Goal: Navigation & Orientation: Understand site structure

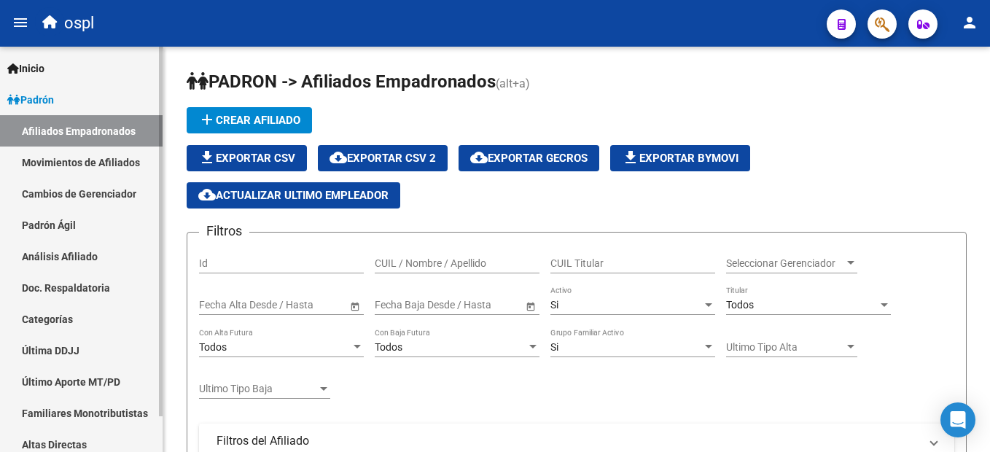
click at [74, 95] on link "Padrón" at bounding box center [81, 99] width 163 height 31
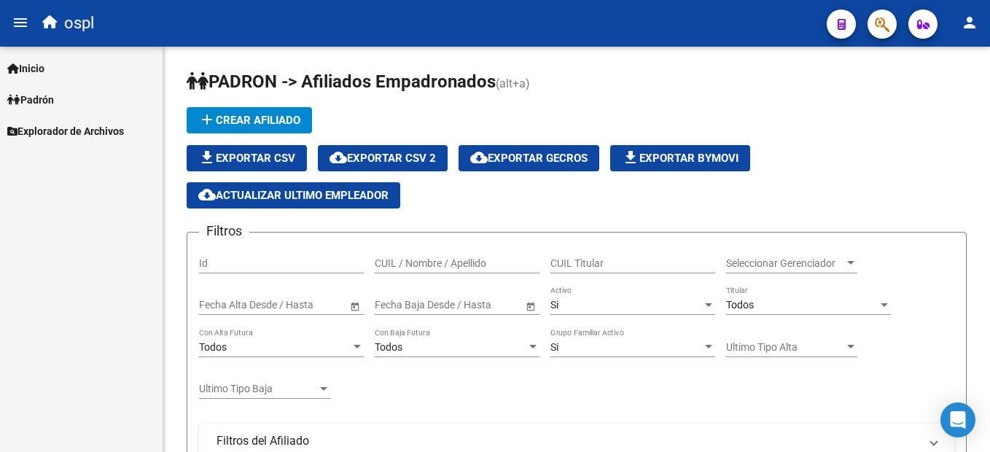
click at [69, 126] on span "Explorador de Archivos" at bounding box center [65, 131] width 117 height 16
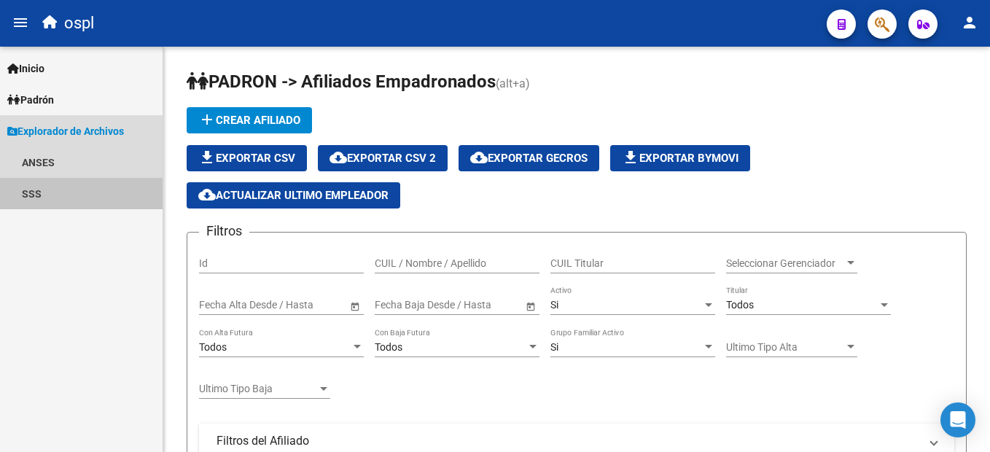
click at [55, 185] on link "SSS" at bounding box center [81, 193] width 163 height 31
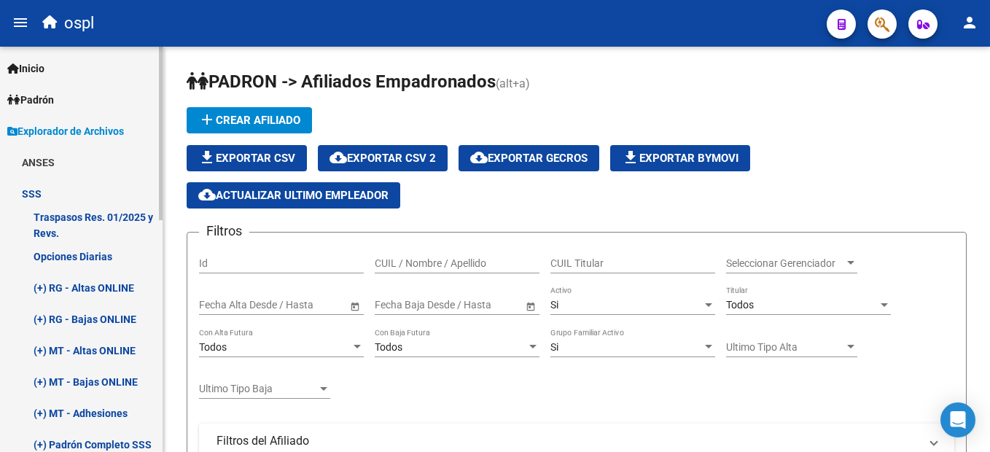
click at [92, 293] on link "(+) RG - Altas ONLINE" at bounding box center [81, 287] width 163 height 31
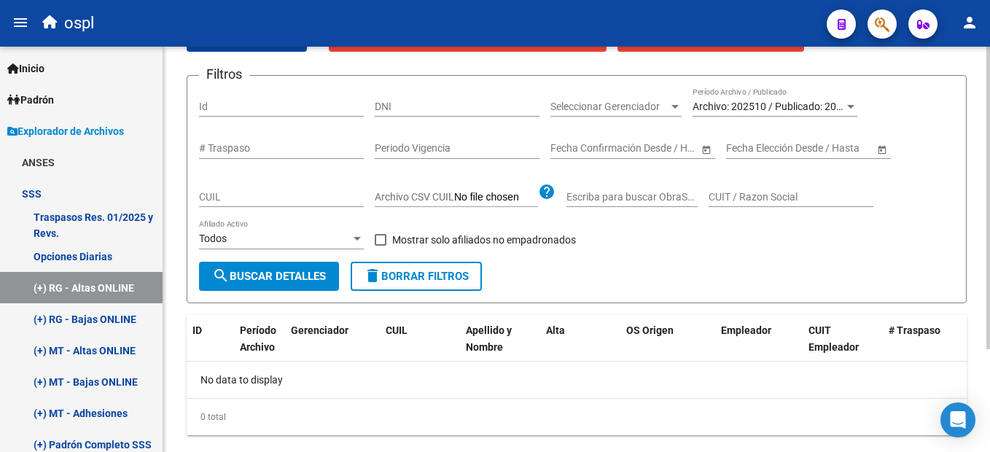
scroll to position [138, 0]
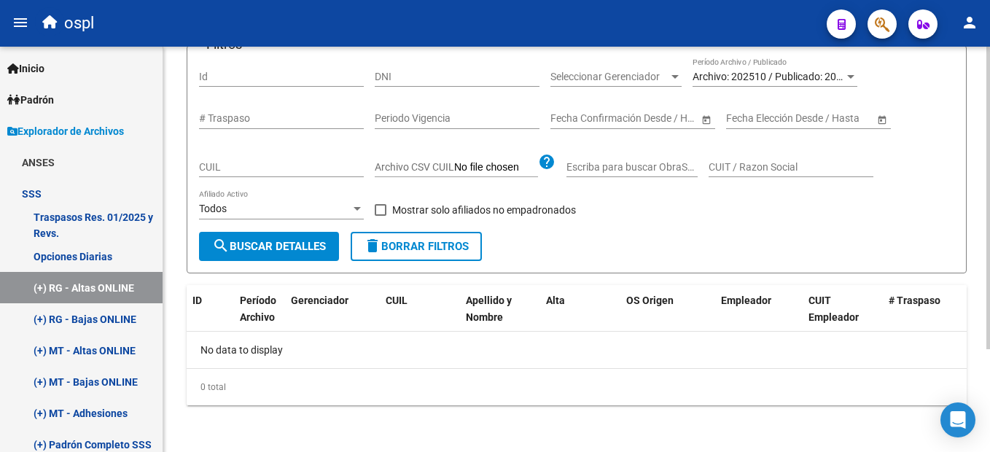
click at [989, 357] on html "menu ospl person Firma Express Inicio Calendario SSS Instructivos Contacto OS P…" at bounding box center [495, 226] width 990 height 452
click at [82, 292] on link "(+) RG - Altas ONLINE" at bounding box center [81, 287] width 163 height 31
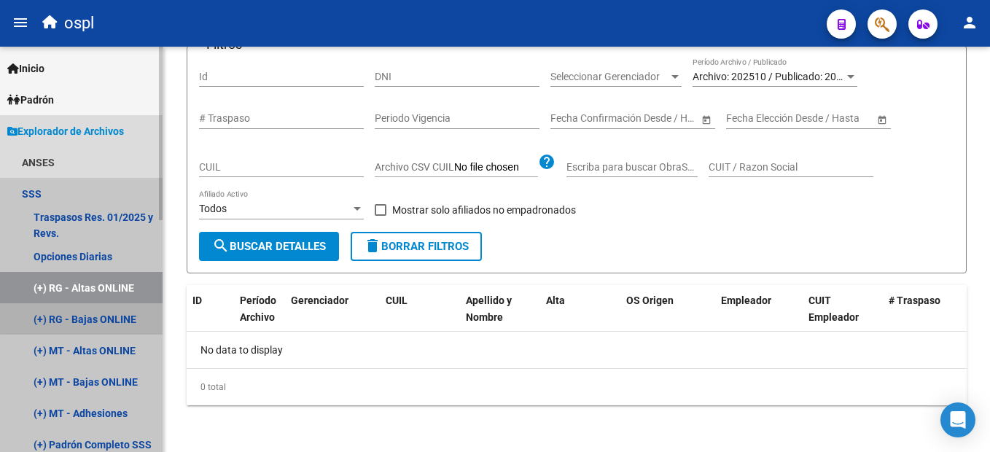
click at [85, 317] on link "(+) RG - Bajas ONLINE" at bounding box center [81, 318] width 163 height 31
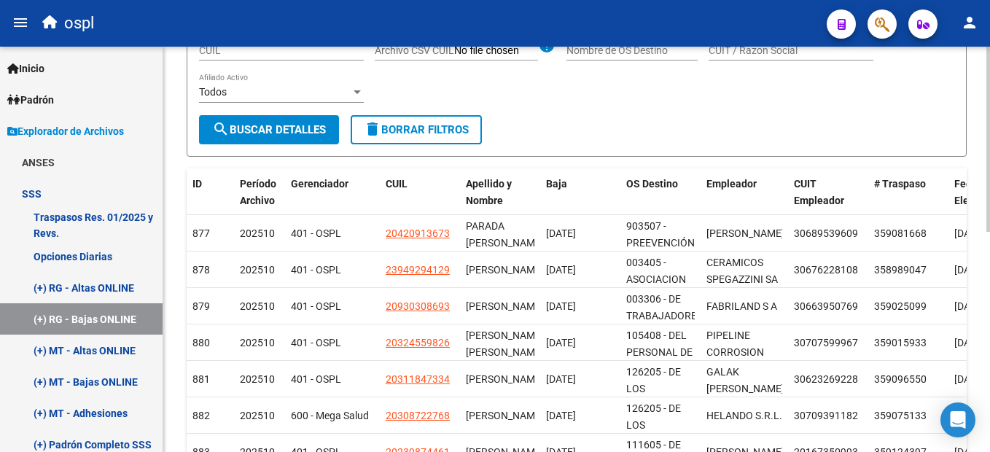
scroll to position [260, 0]
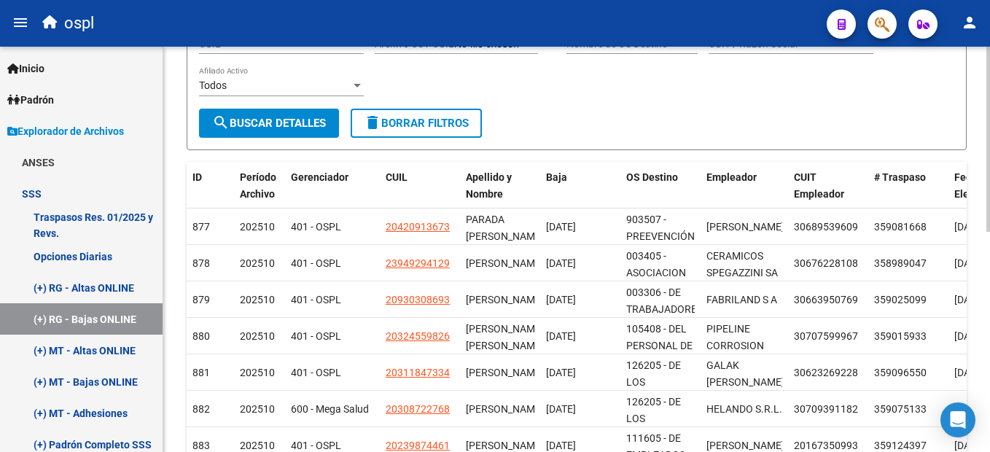
click at [989, 259] on html "menu ospl person Firma Express Inicio Calendario SSS Instructivos Contacto OS P…" at bounding box center [495, 226] width 990 height 452
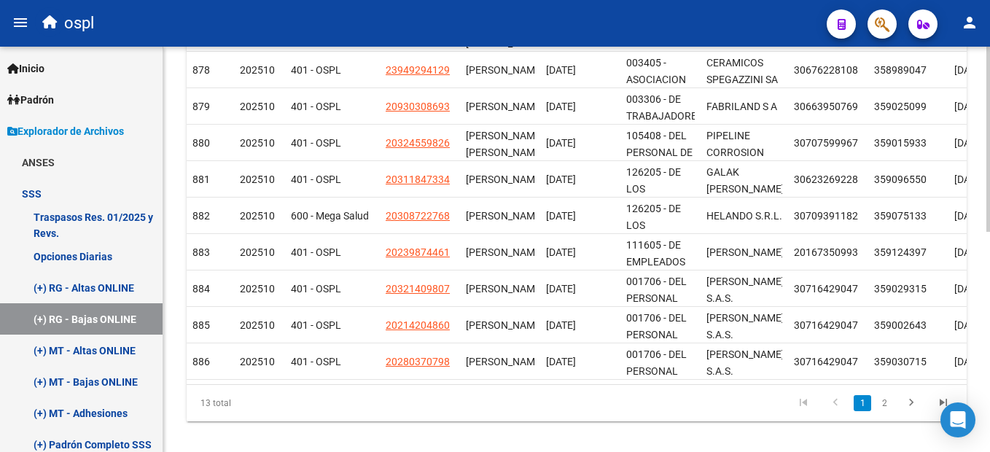
scroll to position [482, 0]
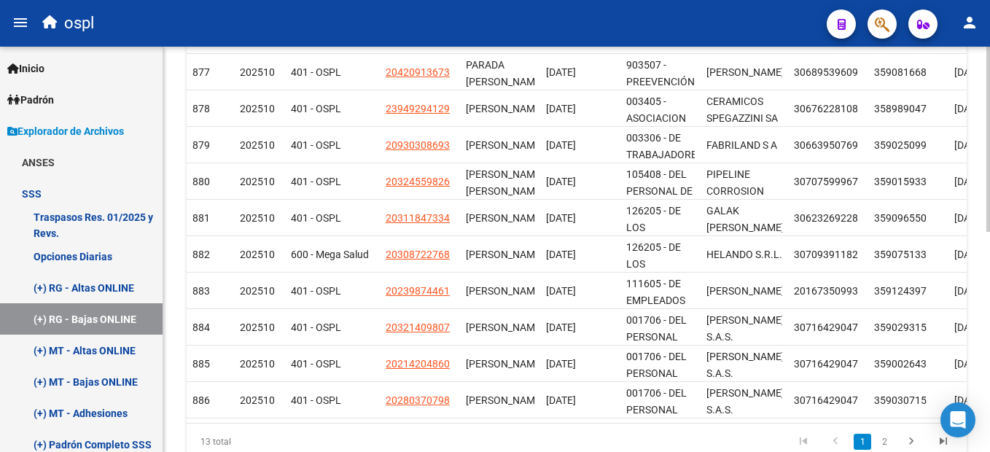
click at [989, 297] on html "menu ospl person Firma Express Inicio Calendario SSS Instructivos Contacto OS P…" at bounding box center [495, 226] width 990 height 452
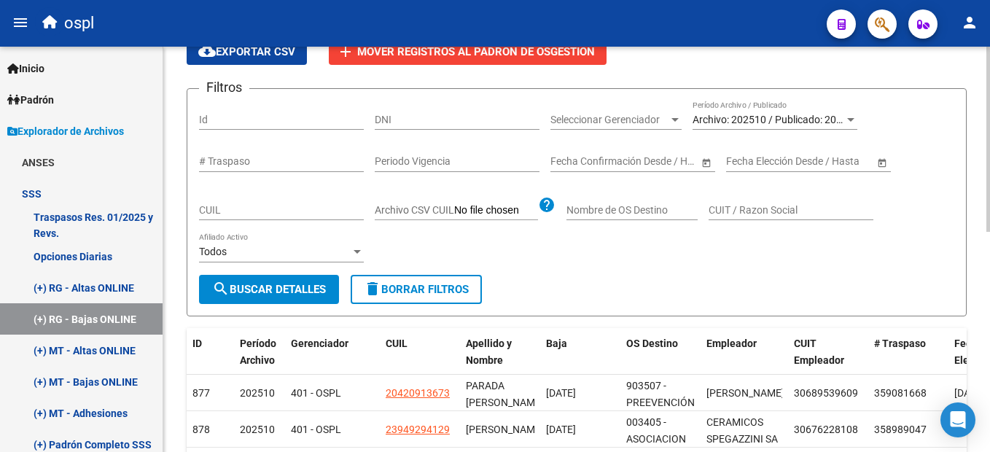
scroll to position [86, 0]
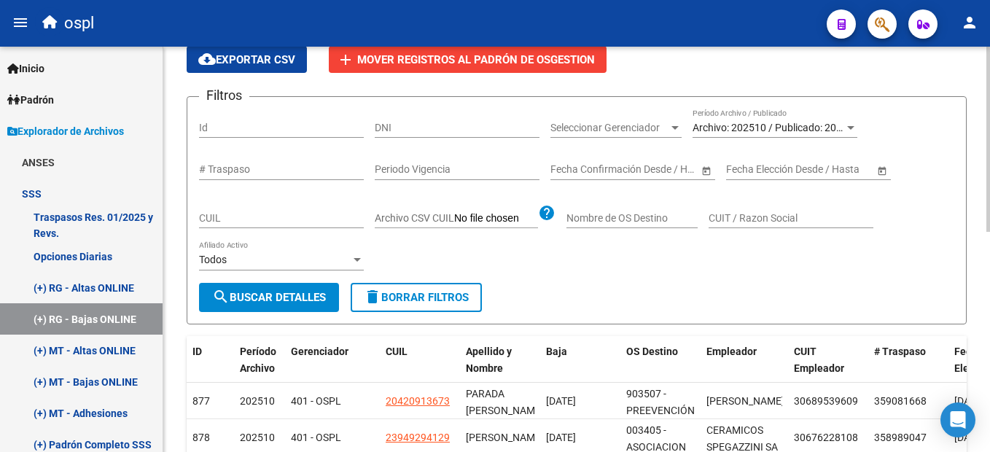
click at [970, 107] on div "Instructivo RG SSS Ir al importador de Bajas Online RG... EXPLORADOR DE ARCHIVO…" at bounding box center [578, 398] width 830 height 875
click at [852, 125] on div at bounding box center [850, 128] width 13 height 12
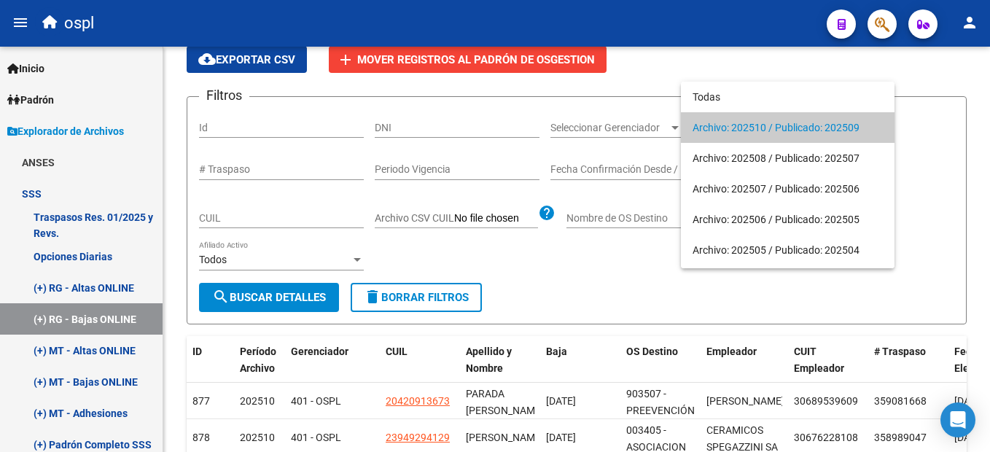
click at [933, 121] on div at bounding box center [495, 226] width 990 height 452
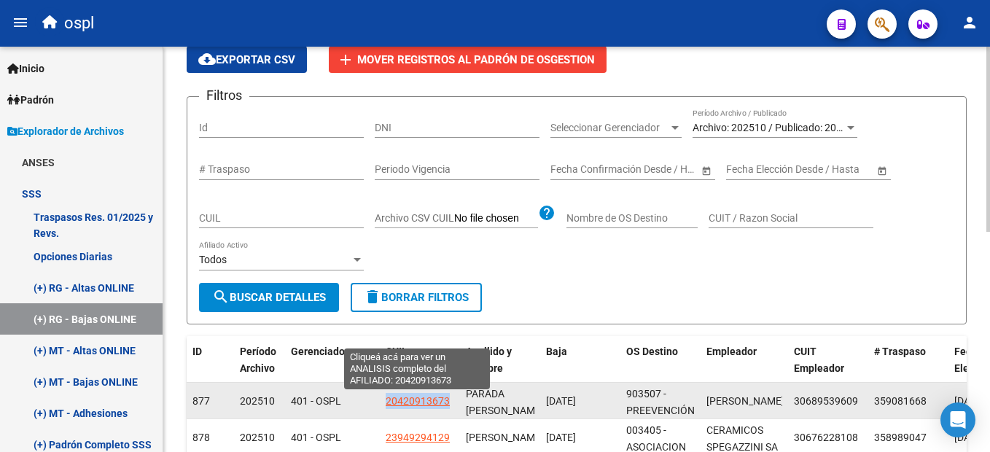
drag, startPoint x: 378, startPoint y: 401, endPoint x: 448, endPoint y: 402, distance: 70.0
click at [448, 402] on div "877 202510 401 - OSPL 20420913673 PARADA [PERSON_NAME] [DATE] 903507 - PREEVENC…" at bounding box center [783, 401] width 1192 height 36
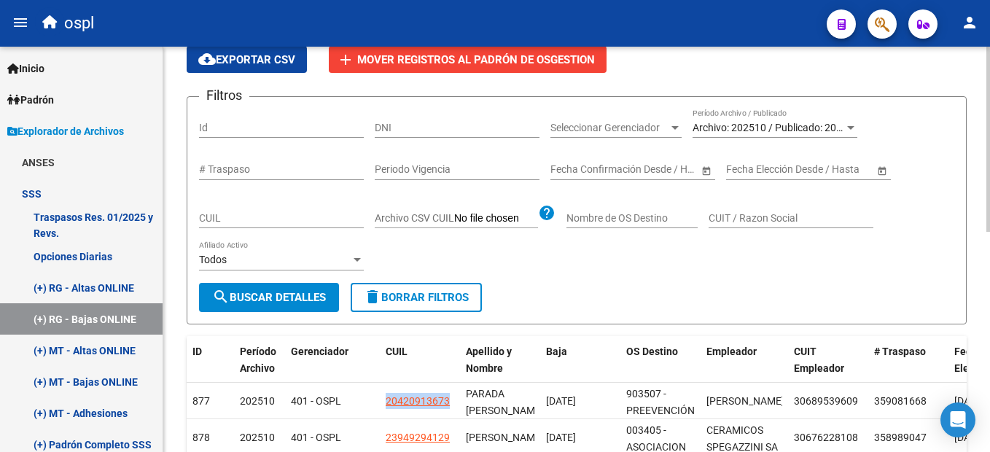
copy div "20420913673"
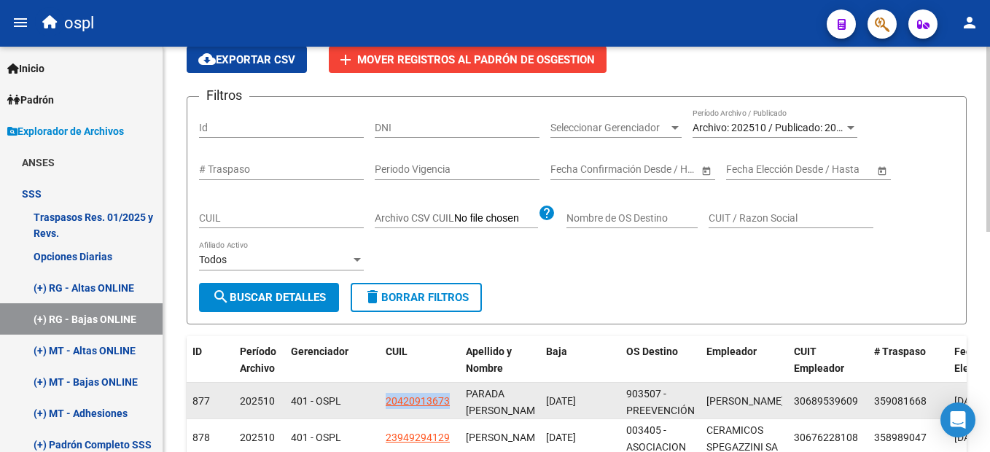
copy div "20420913673"
click at [378, 396] on datatable-body-cell "401 - OSPL" at bounding box center [332, 401] width 95 height 36
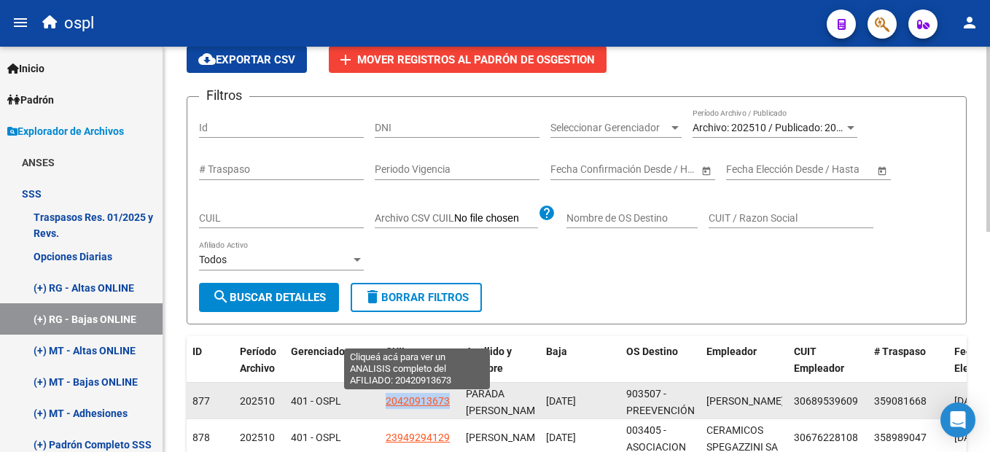
click at [411, 397] on span "20420913673" at bounding box center [418, 401] width 64 height 12
copy div "20420913673"
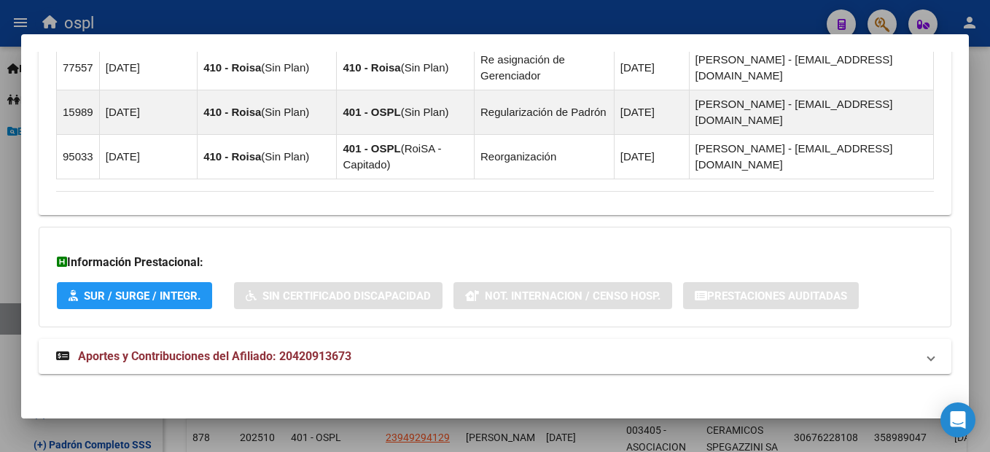
scroll to position [1193, 0]
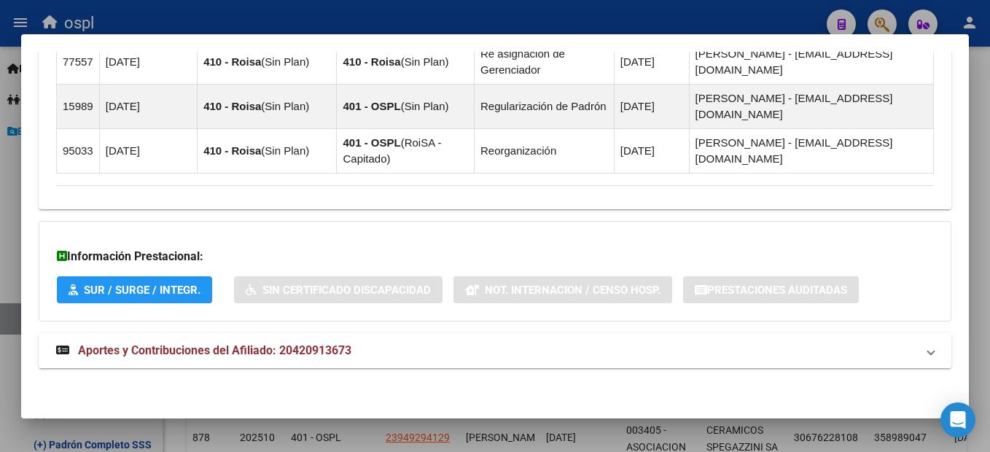
click at [351, 345] on span "Aportes y Contribuciones del Afiliado: 20420913673" at bounding box center [214, 350] width 273 height 14
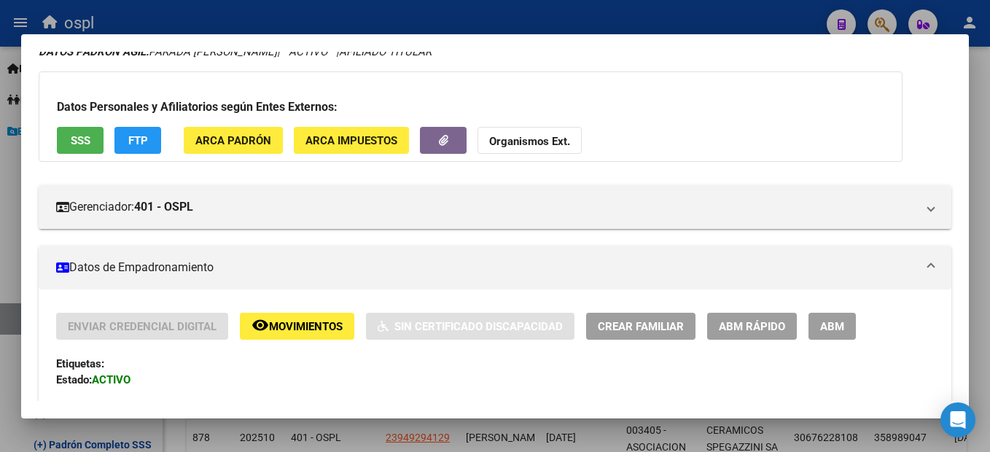
scroll to position [0, 0]
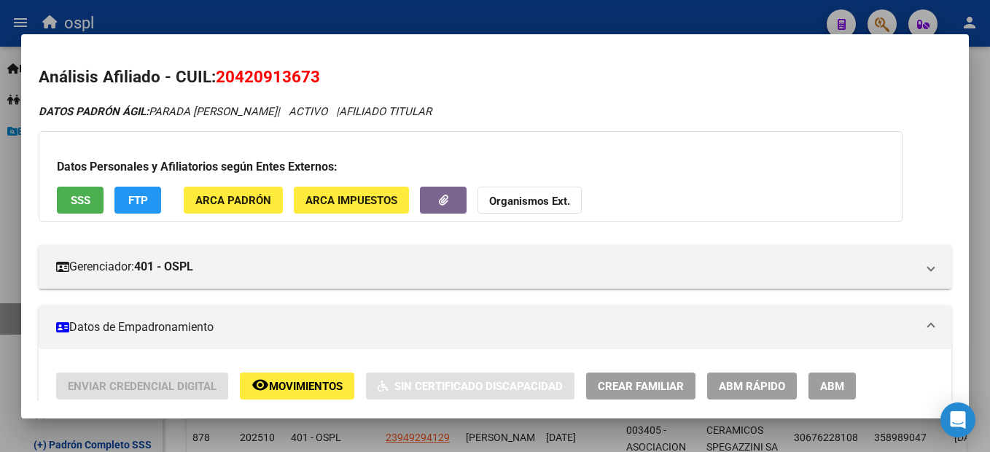
drag, startPoint x: 327, startPoint y: 69, endPoint x: 217, endPoint y: 70, distance: 110.1
click at [217, 70] on h2 "Análisis Afiliado - CUIL: 20420913673" at bounding box center [495, 77] width 913 height 25
copy span "20420913673"
click at [208, 22] on div at bounding box center [495, 226] width 990 height 452
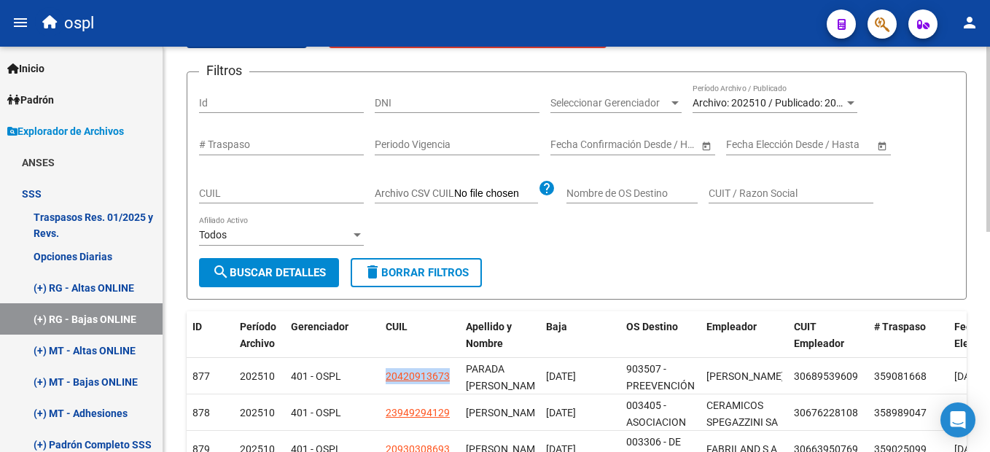
scroll to position [98, 0]
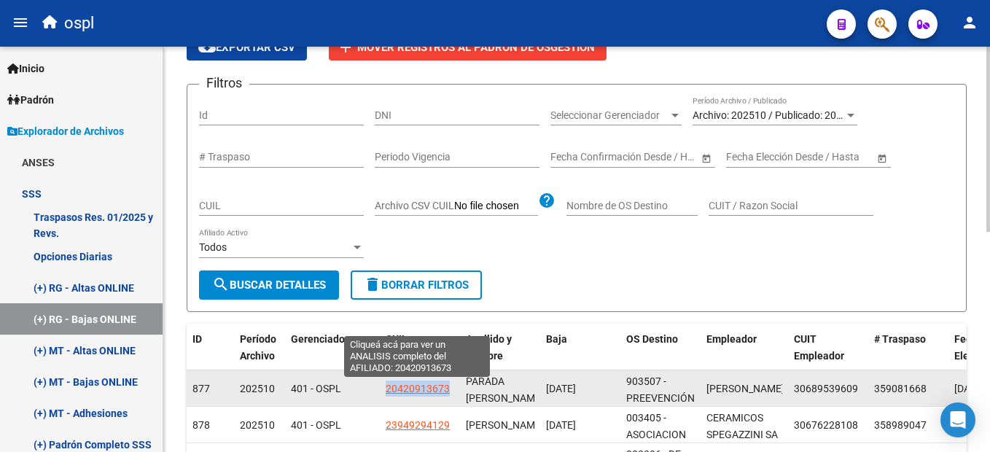
click at [437, 394] on span "20420913673" at bounding box center [418, 389] width 64 height 12
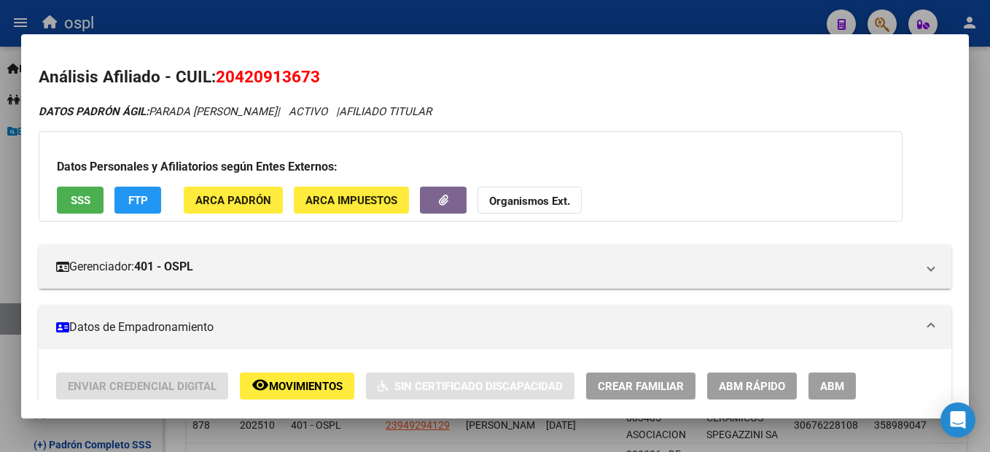
click at [93, 209] on button "SSS" at bounding box center [80, 200] width 47 height 27
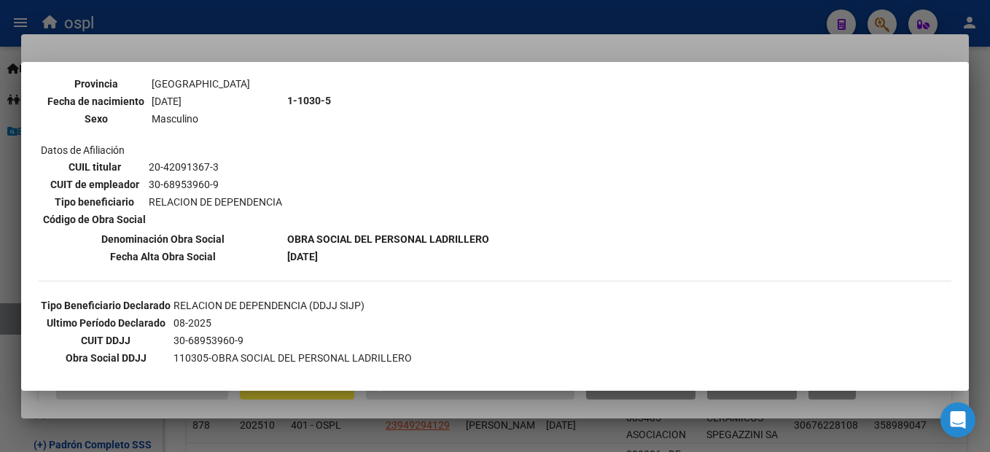
scroll to position [180, 0]
click at [411, 12] on div at bounding box center [495, 226] width 990 height 452
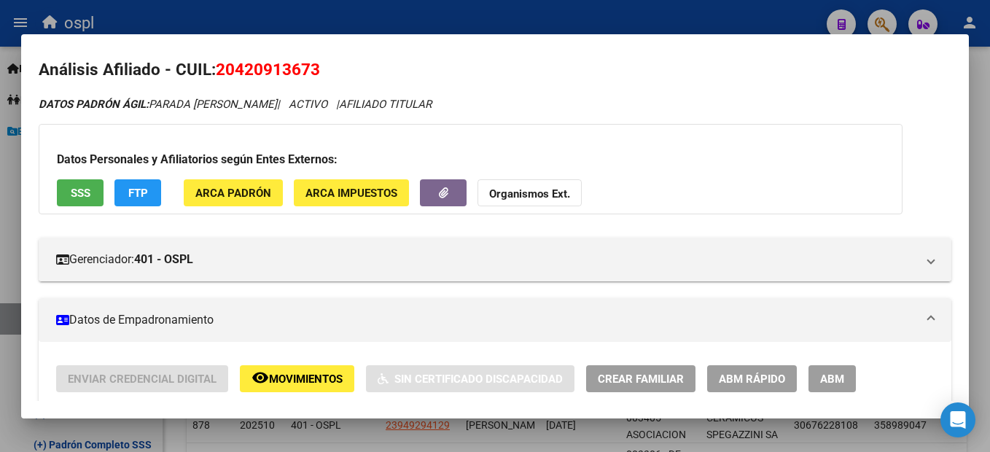
scroll to position [0, 0]
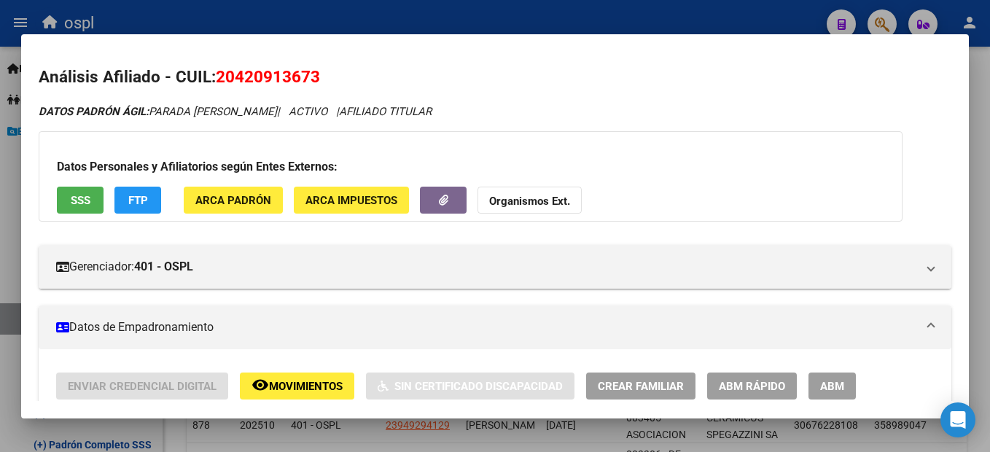
click at [738, 10] on div at bounding box center [495, 226] width 990 height 452
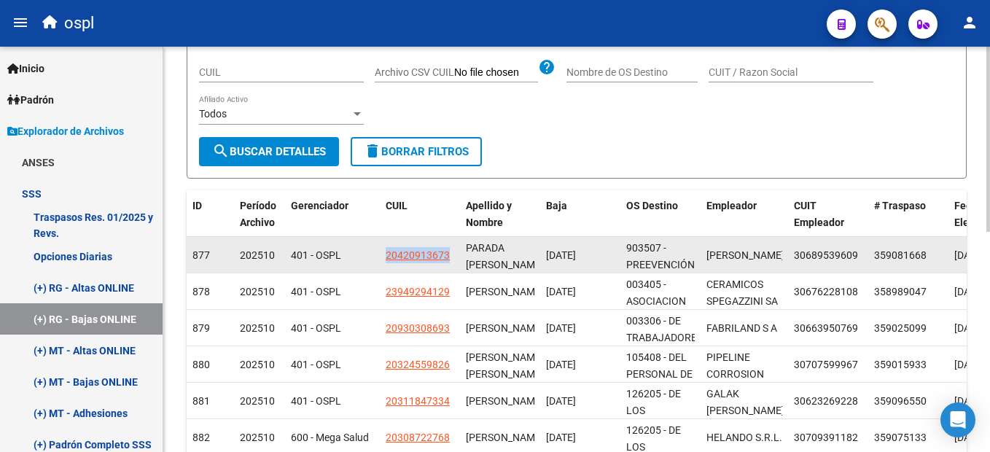
scroll to position [244, 0]
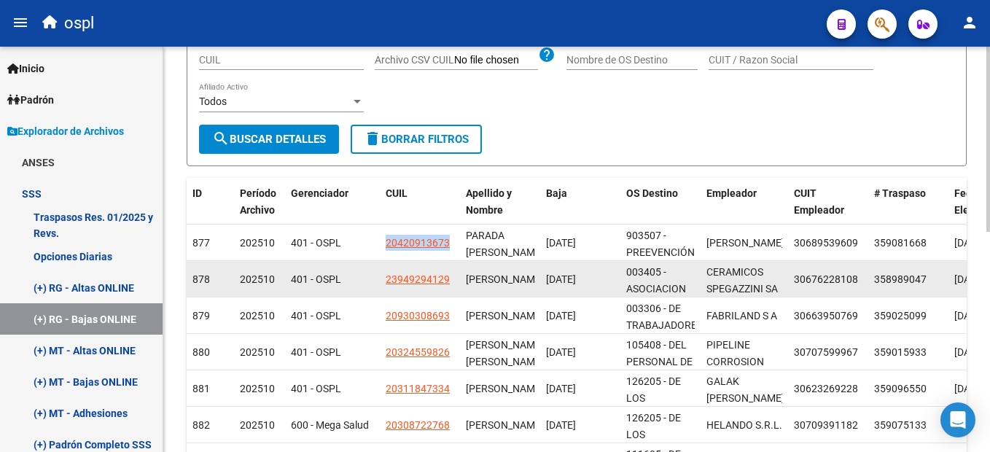
click at [452, 276] on div "23949294129" at bounding box center [420, 279] width 69 height 17
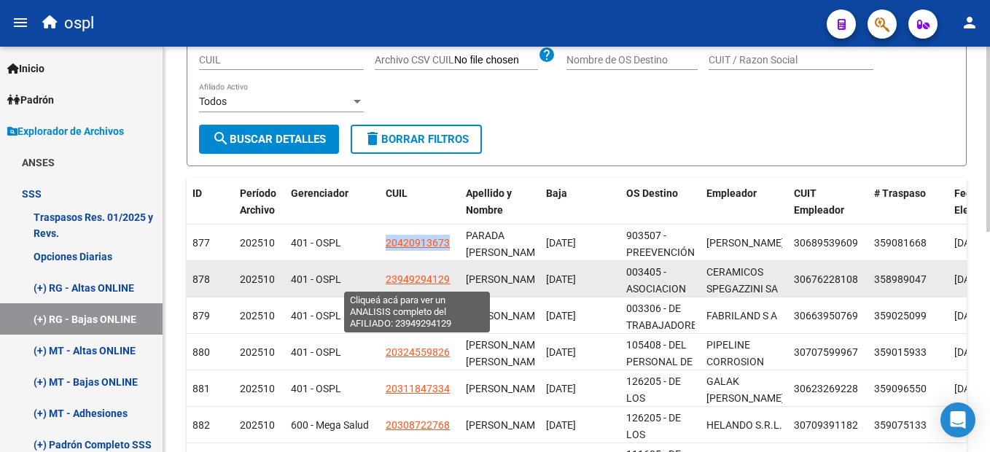
drag, startPoint x: 452, startPoint y: 276, endPoint x: 389, endPoint y: 278, distance: 62.7
click at [389, 278] on div "23949294129" at bounding box center [420, 279] width 69 height 17
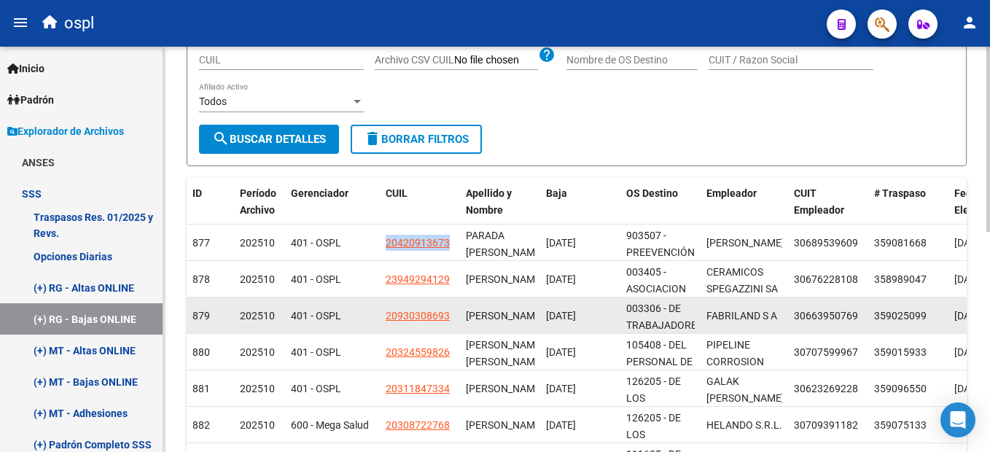
copy span "3949294129"
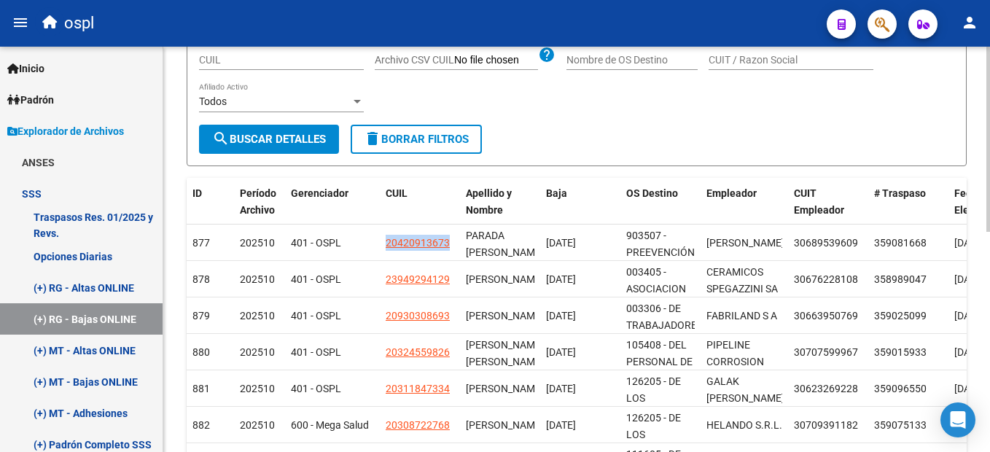
click at [564, 150] on form "Filtros Id DNI Seleccionar Gerenciador Seleccionar Gerenciador Archivo: 202510 …" at bounding box center [577, 52] width 780 height 228
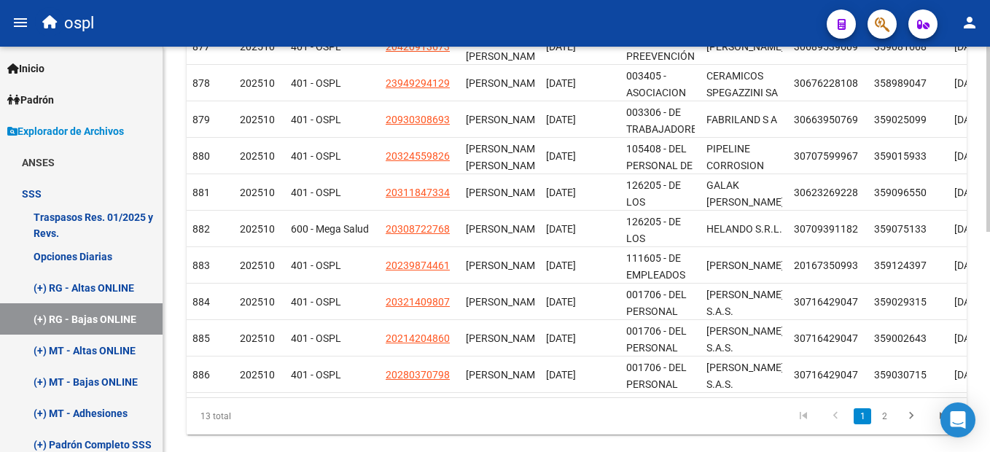
scroll to position [482, 0]
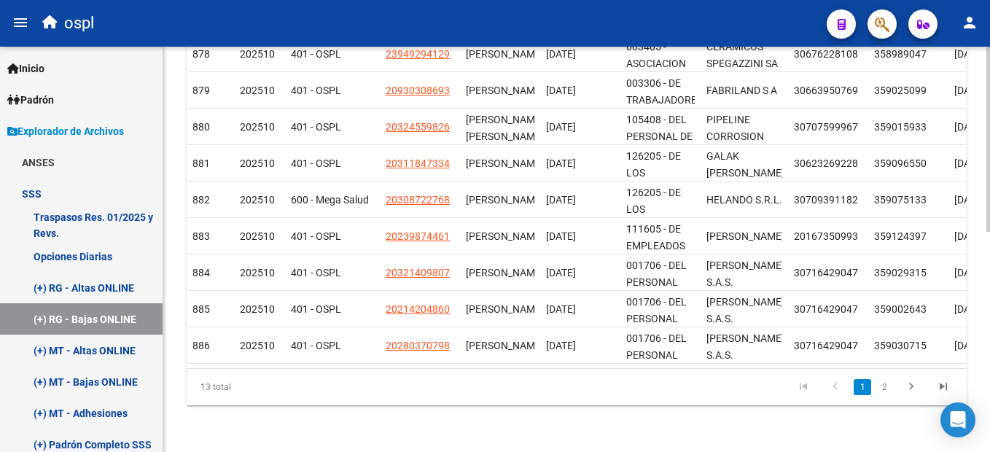
click at [984, 334] on div "Instructivo RG SSS Ir al importador de Bajas Online RG... EXPLORADOR DE ARCHIVO…" at bounding box center [578, 14] width 830 height 875
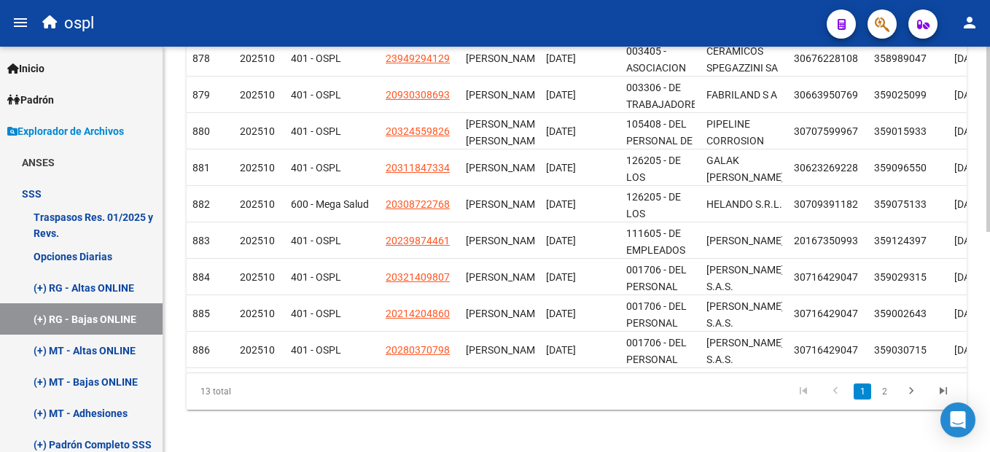
click at [989, 342] on html "menu ospl person Firma Express Inicio Calendario SSS Instructivos Contacto OS P…" at bounding box center [495, 226] width 990 height 452
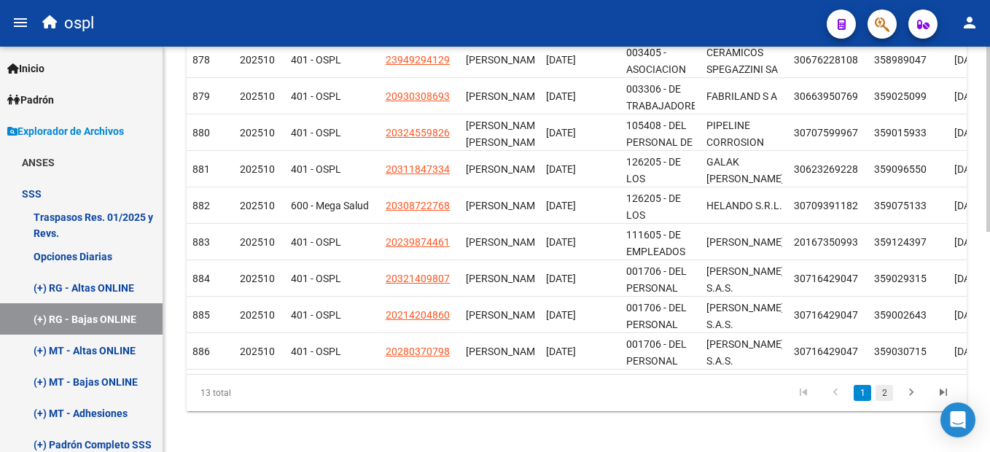
click at [885, 401] on link "2" at bounding box center [884, 393] width 17 height 16
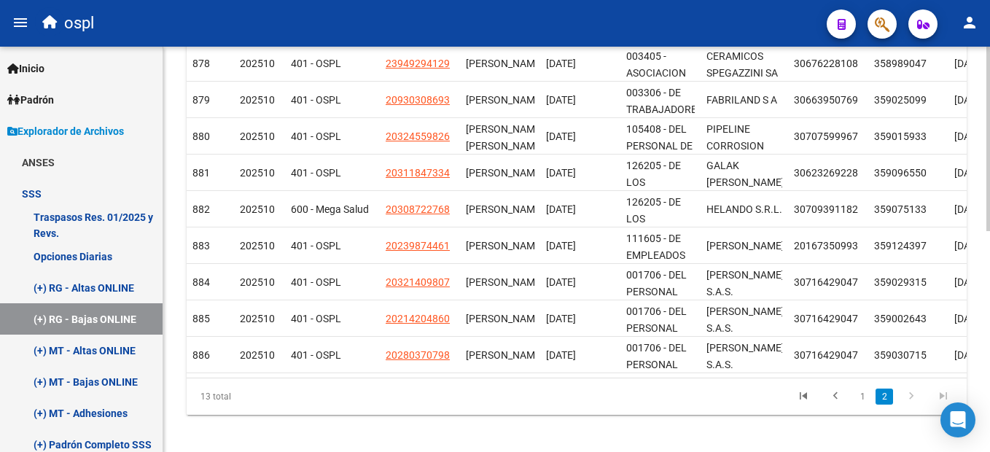
scroll to position [467, 0]
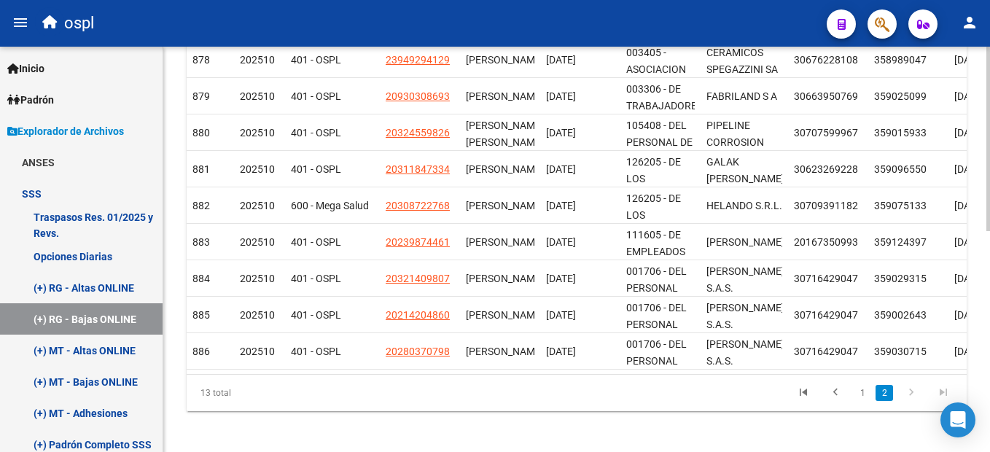
click at [884, 402] on div "13 total 1 2" at bounding box center [577, 393] width 780 height 36
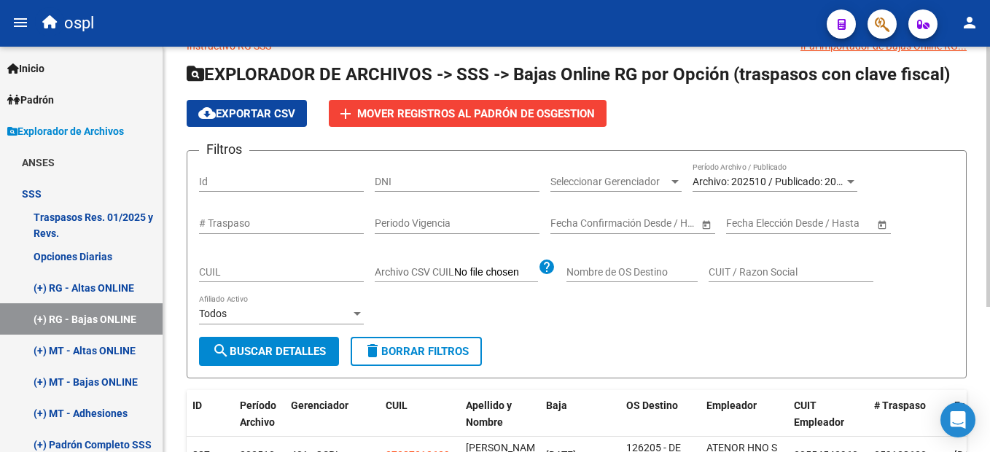
scroll to position [31, 0]
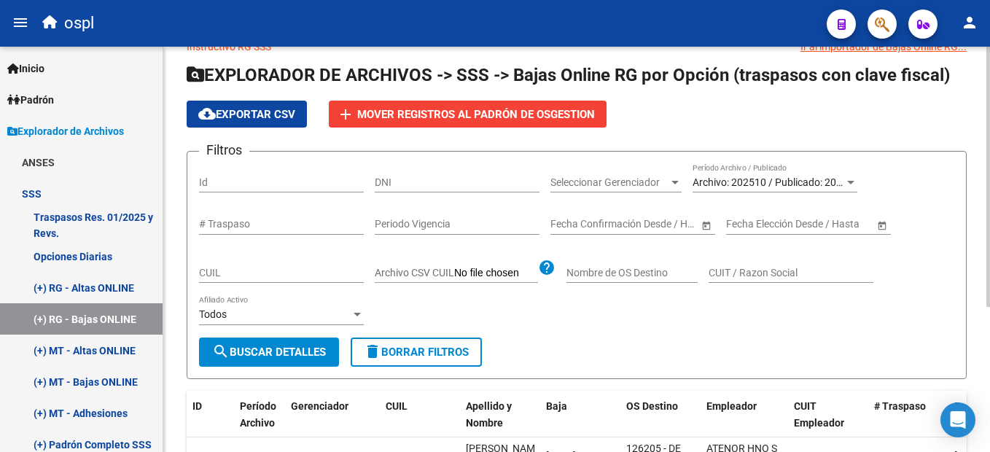
click at [989, 131] on html "menu ospl person Firma Express Inicio Calendario SSS Instructivos Contacto OS P…" at bounding box center [495, 226] width 990 height 452
click at [500, 114] on span "Mover registros al PADRÓN de OsGestion" at bounding box center [476, 114] width 238 height 13
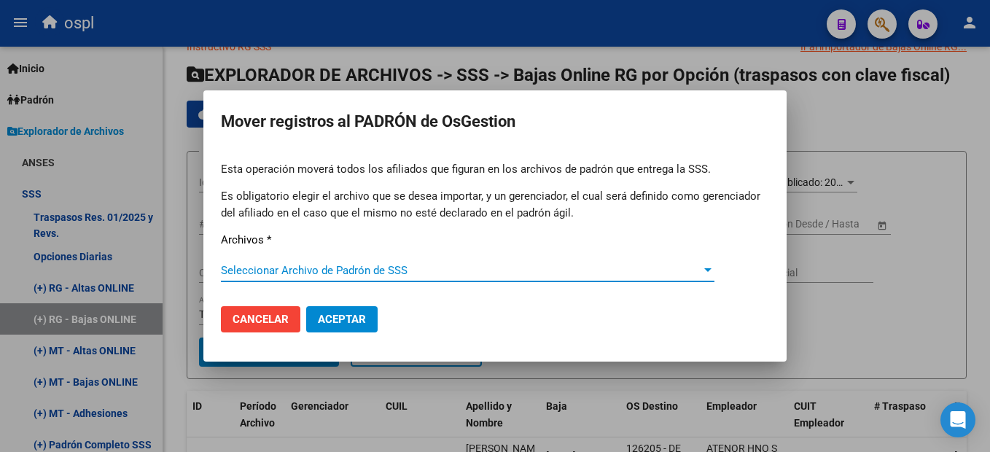
click at [708, 271] on div at bounding box center [707, 270] width 7 height 4
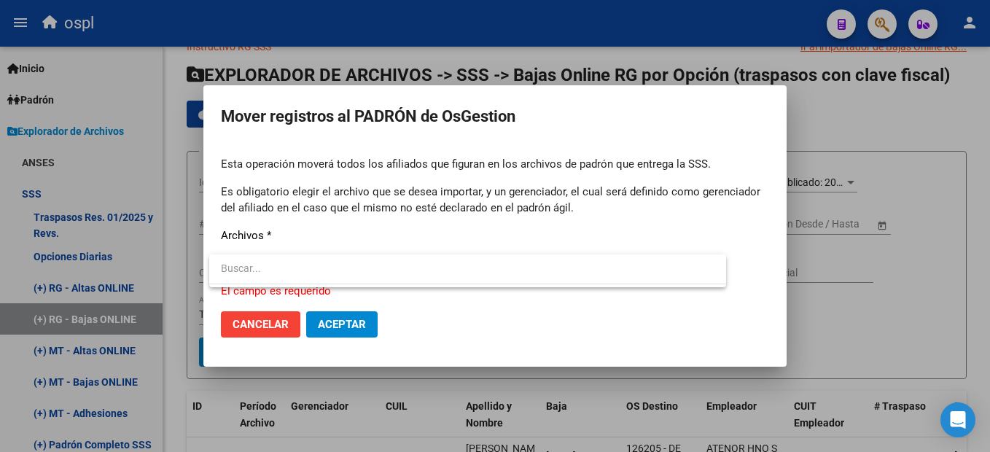
click at [498, 209] on div at bounding box center [495, 226] width 990 height 452
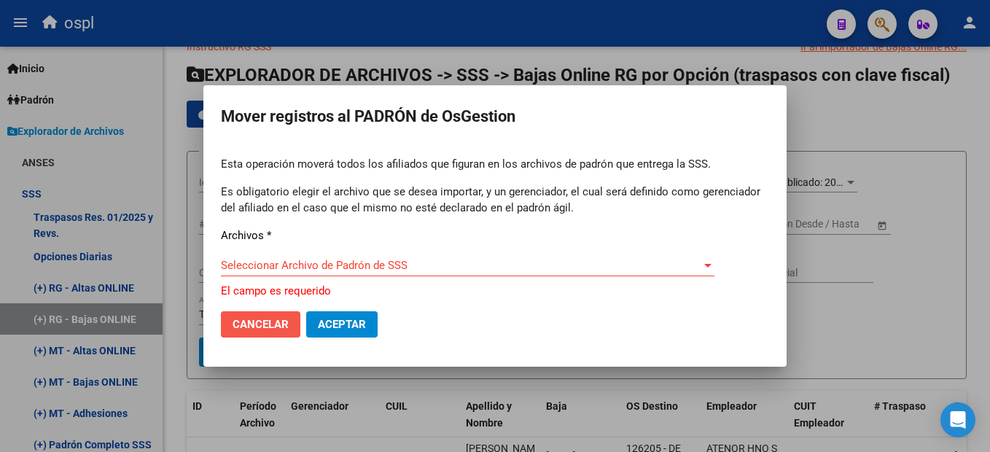
click at [279, 325] on span "Cancelar" at bounding box center [261, 324] width 56 height 13
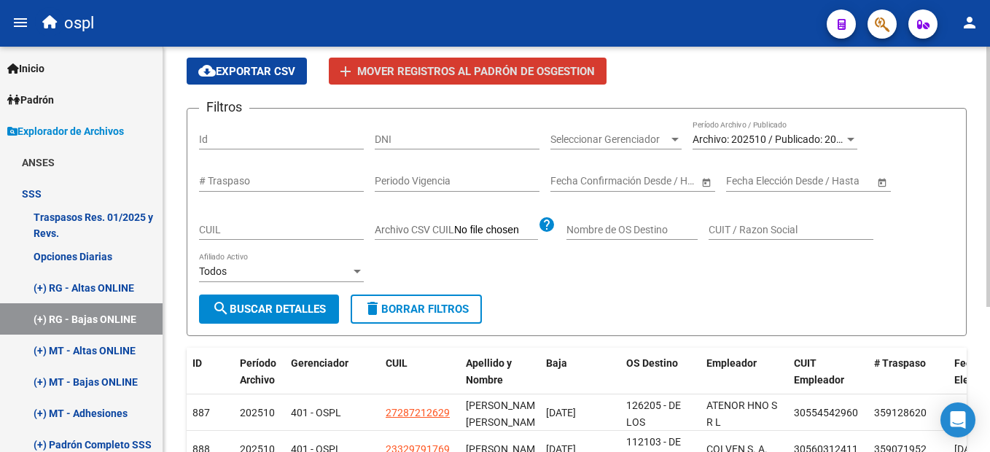
scroll to position [85, 0]
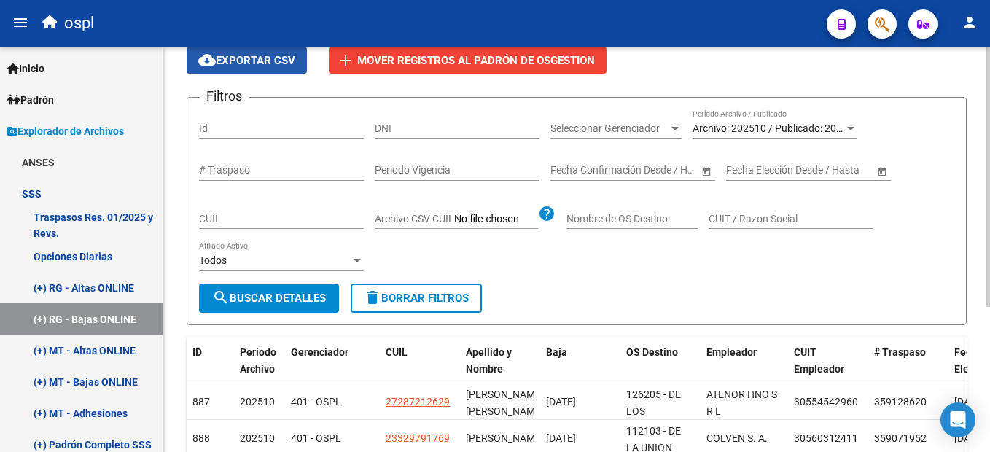
click at [297, 58] on button "cloud_download Exportar CSV" at bounding box center [247, 60] width 120 height 27
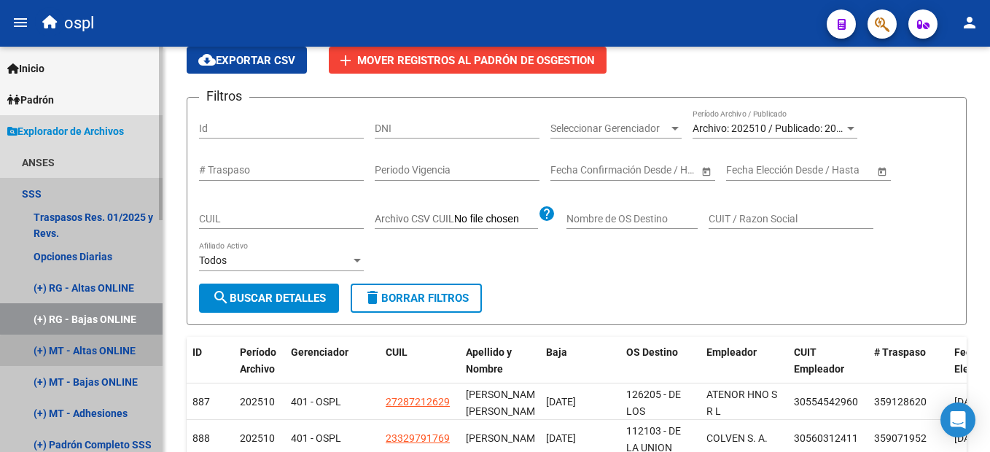
click at [105, 353] on link "(+) MT - Altas ONLINE" at bounding box center [81, 350] width 163 height 31
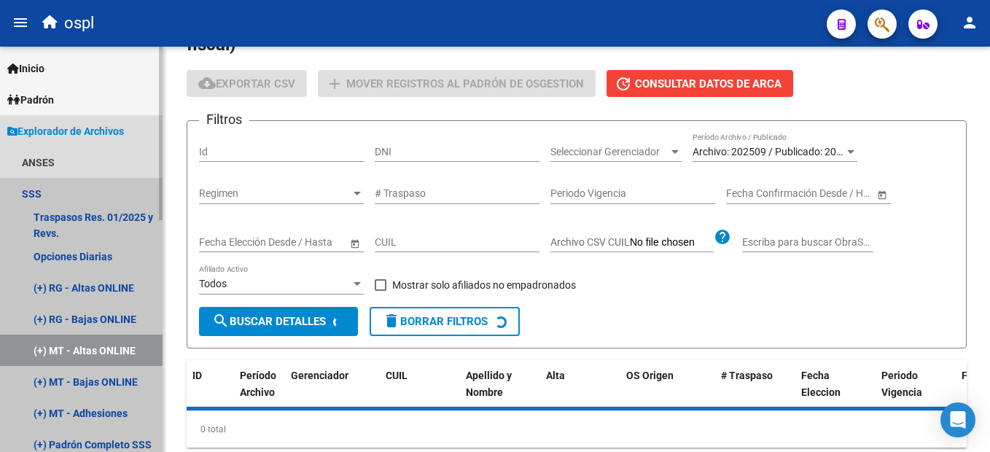
click at [105, 353] on link "(+) MT - Altas ONLINE" at bounding box center [81, 350] width 163 height 31
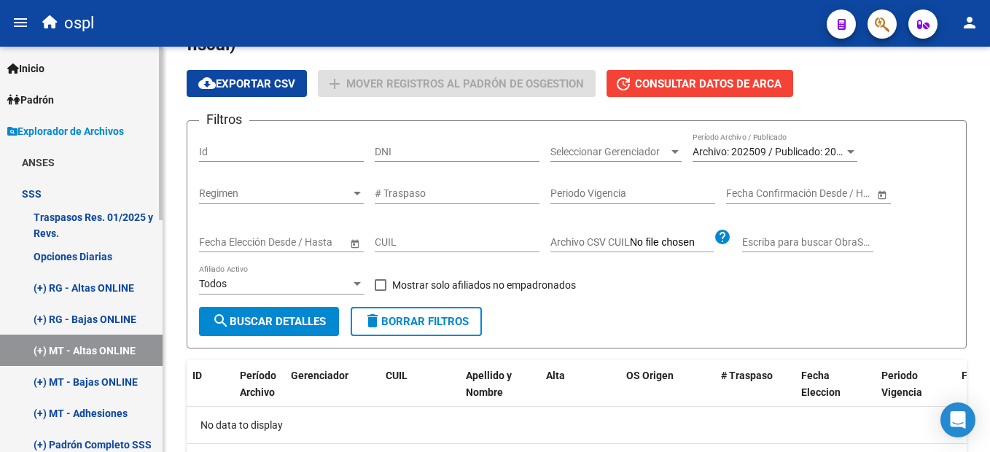
click at [108, 374] on link "(+) MT - Bajas ONLINE" at bounding box center [81, 381] width 163 height 31
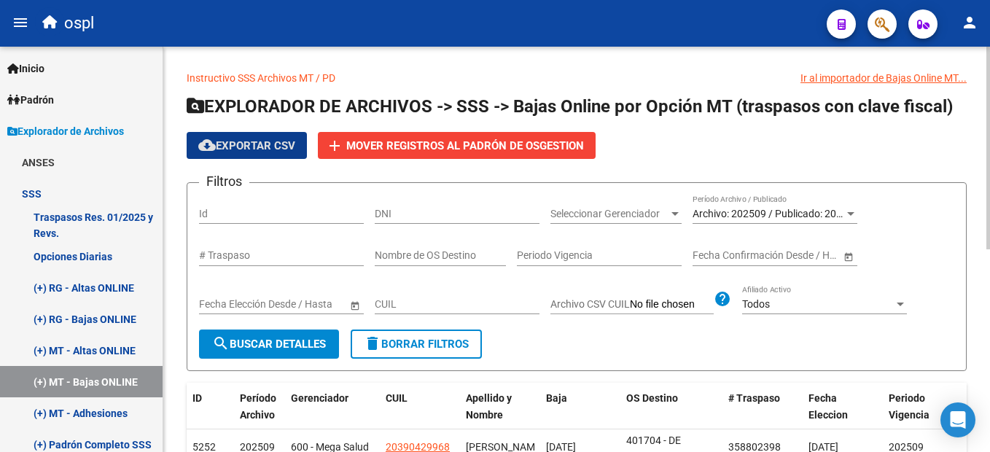
click at [282, 150] on span "cloud_download Exportar CSV" at bounding box center [246, 145] width 97 height 13
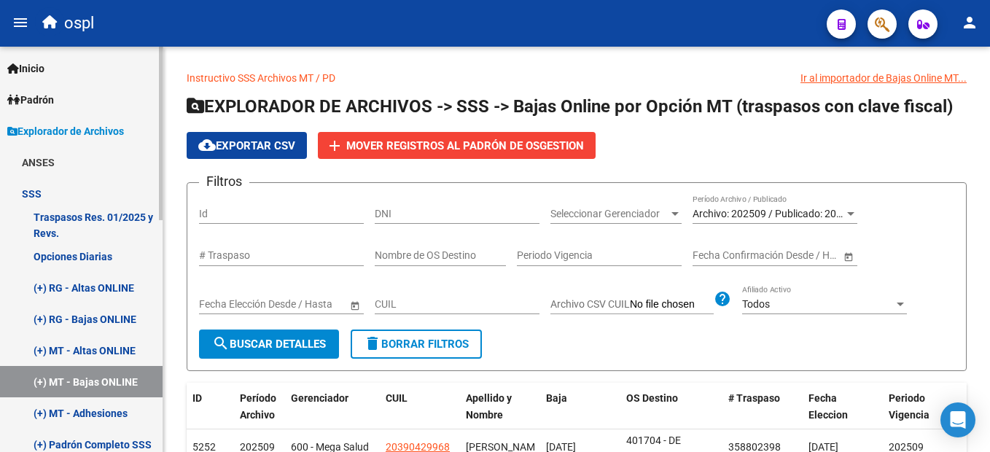
click at [104, 409] on link "(+) MT - Adhesiones" at bounding box center [81, 412] width 163 height 31
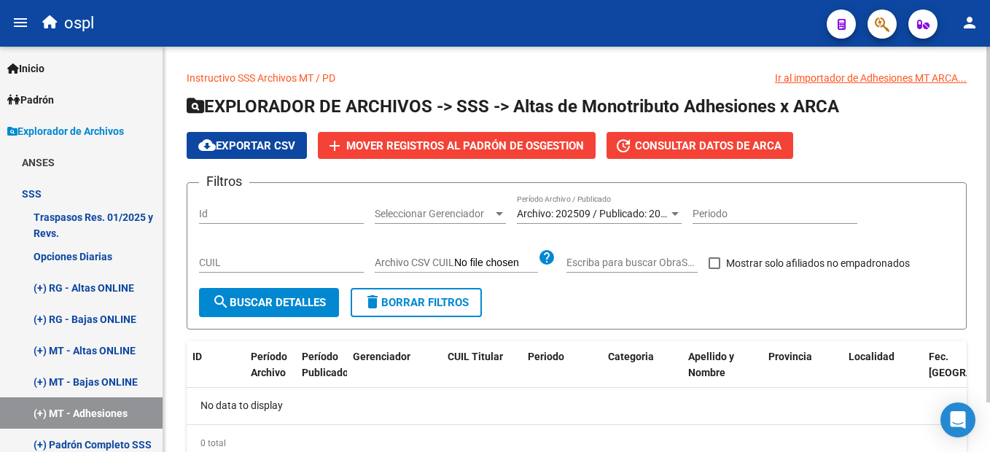
scroll to position [57, 0]
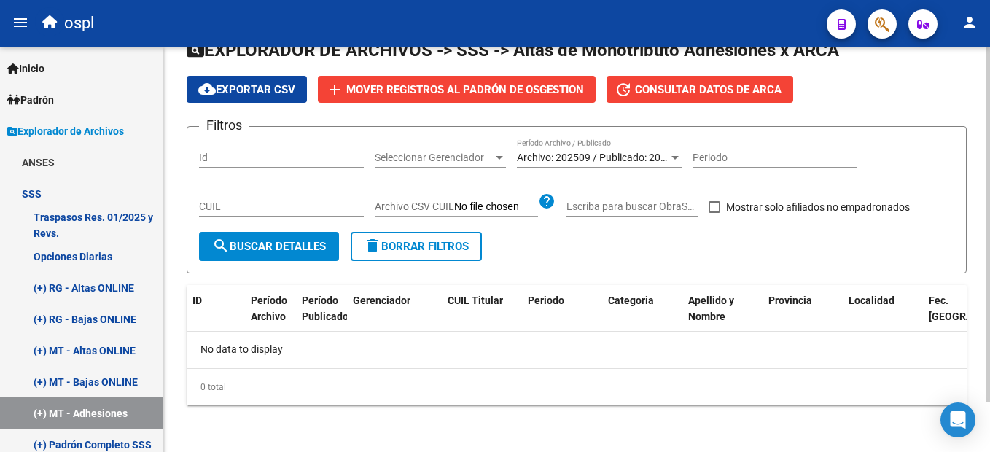
click at [978, 319] on div "Instructivo SSS Archivos MT / PD Ir al importador de Adhesiones MT ARCA... EXPL…" at bounding box center [578, 222] width 830 height 462
click at [99, 408] on link "(+) MT - Adhesiones" at bounding box center [81, 412] width 163 height 31
click at [989, 343] on html "menu ospl person Firma Express Inicio Calendario SSS Instructivos Contacto OS P…" at bounding box center [495, 226] width 990 height 452
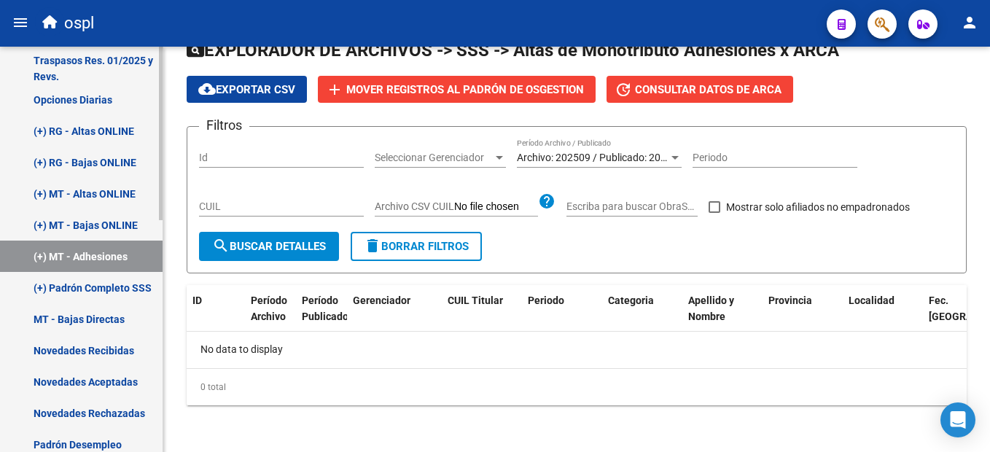
scroll to position [168, 0]
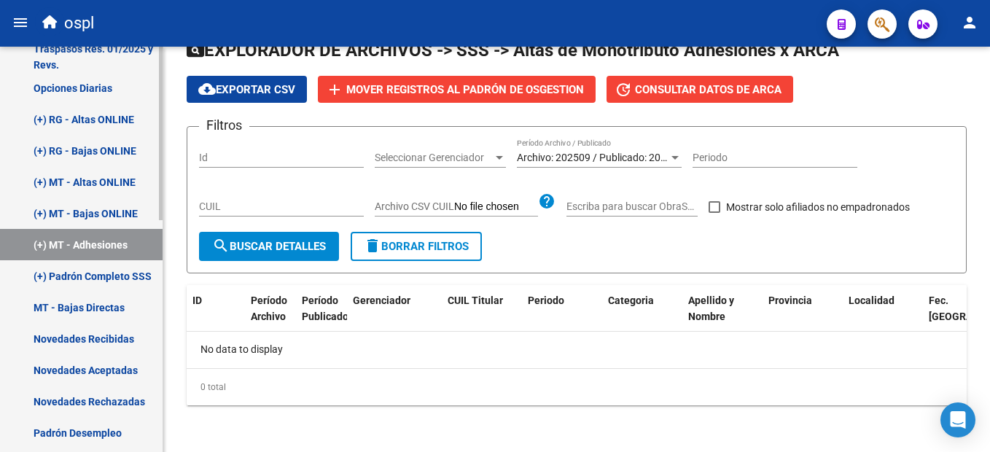
click at [152, 273] on div "Firma Express Inicio Calendario SSS Instructivos Contacto OS Padrón Afiliados E…" at bounding box center [83, 351] width 166 height 946
click at [92, 303] on link "MT - Bajas Directas" at bounding box center [81, 307] width 163 height 31
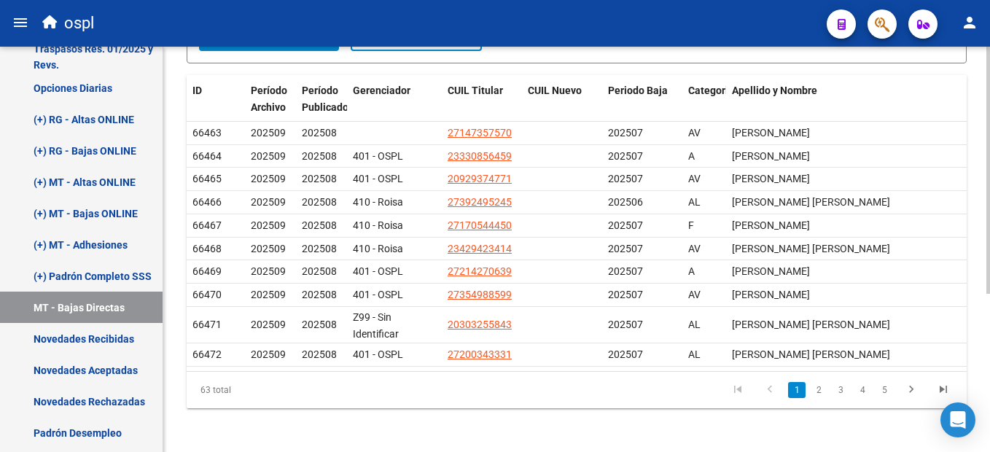
scroll to position [260, 0]
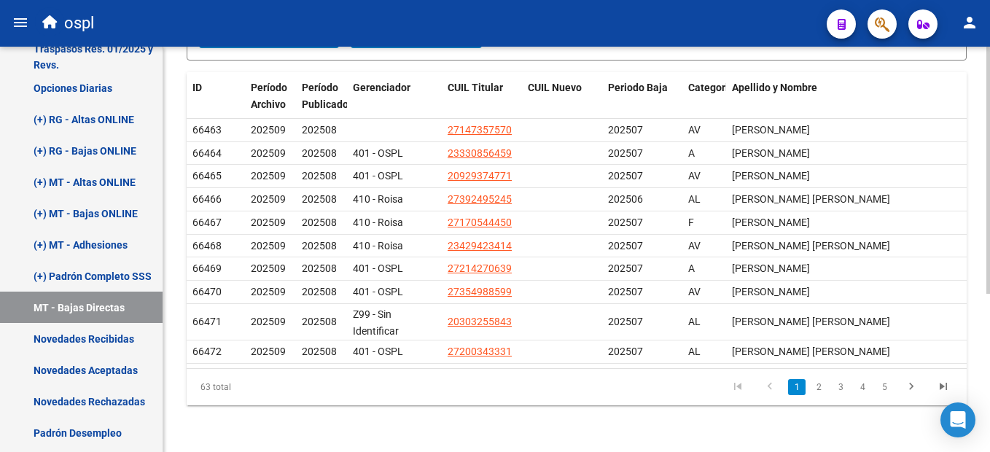
click at [989, 386] on html "menu ospl person Firma Express Inicio Calendario SSS Instructivos Contacto OS P…" at bounding box center [495, 226] width 990 height 452
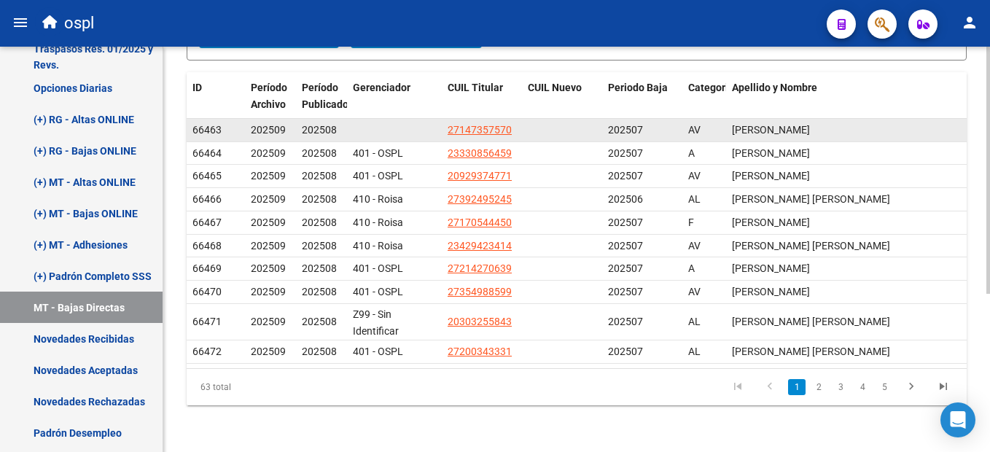
drag, startPoint x: 432, startPoint y: 126, endPoint x: 553, endPoint y: 127, distance: 121.0
click at [554, 127] on div "66463 202509 202508 27147357570 202507 AV [PERSON_NAME]" at bounding box center [577, 130] width 780 height 23
drag, startPoint x: 517, startPoint y: 129, endPoint x: 446, endPoint y: 122, distance: 71.0
click at [446, 122] on datatable-body-cell "27147357570" at bounding box center [482, 130] width 80 height 23
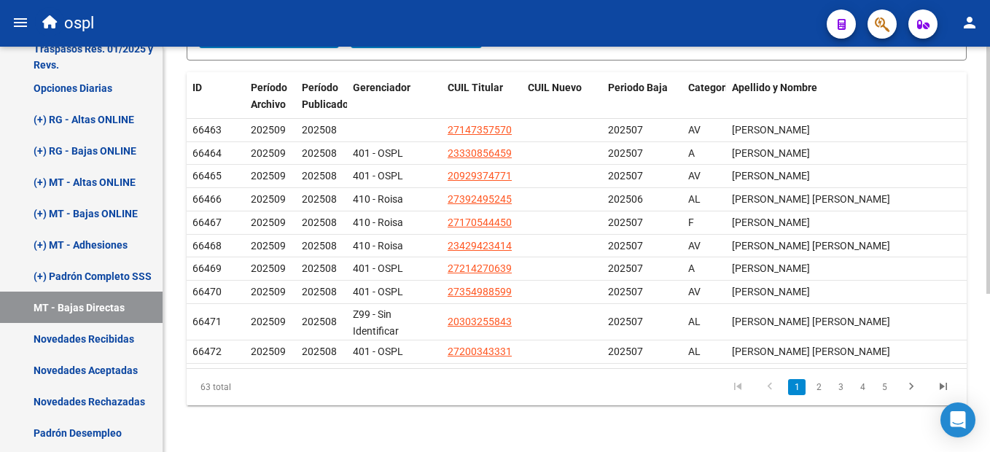
copy span "27147357570"
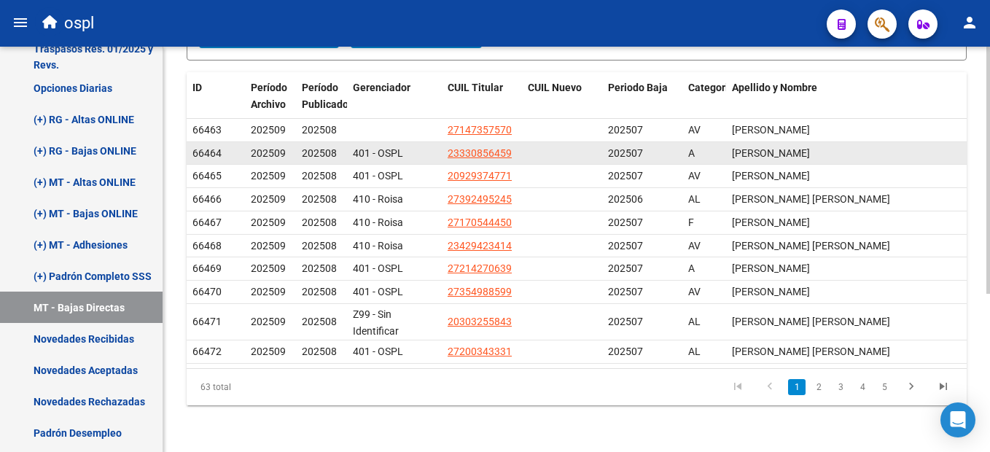
drag, startPoint x: 515, startPoint y: 149, endPoint x: 443, endPoint y: 142, distance: 72.5
click at [443, 142] on datatable-body-cell "23330856459" at bounding box center [482, 153] width 80 height 23
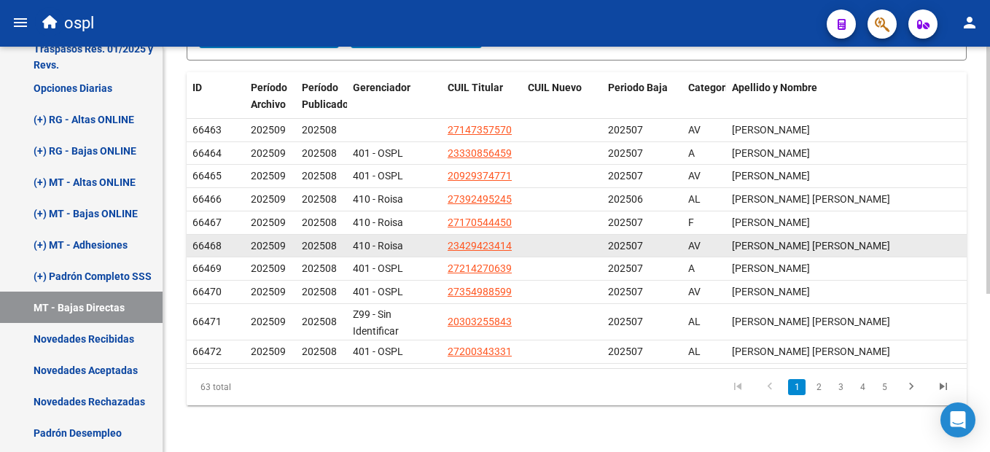
copy span "23330856459"
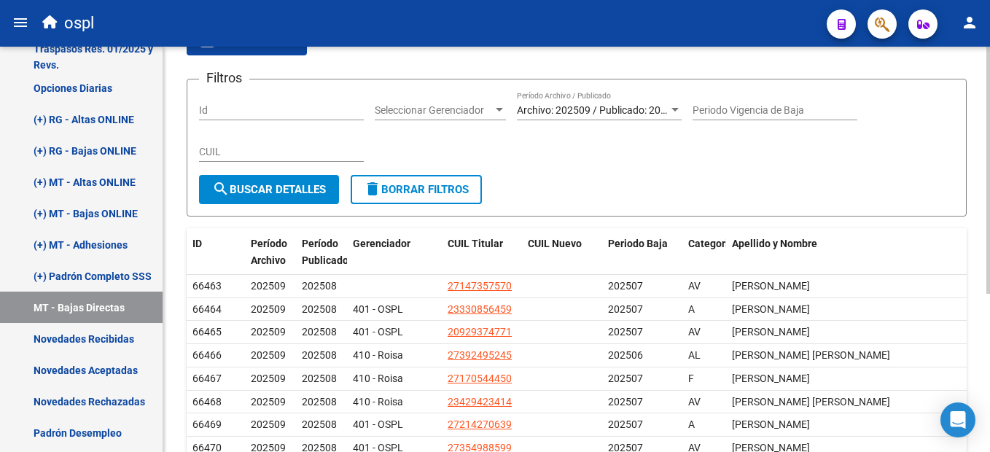
scroll to position [0, 0]
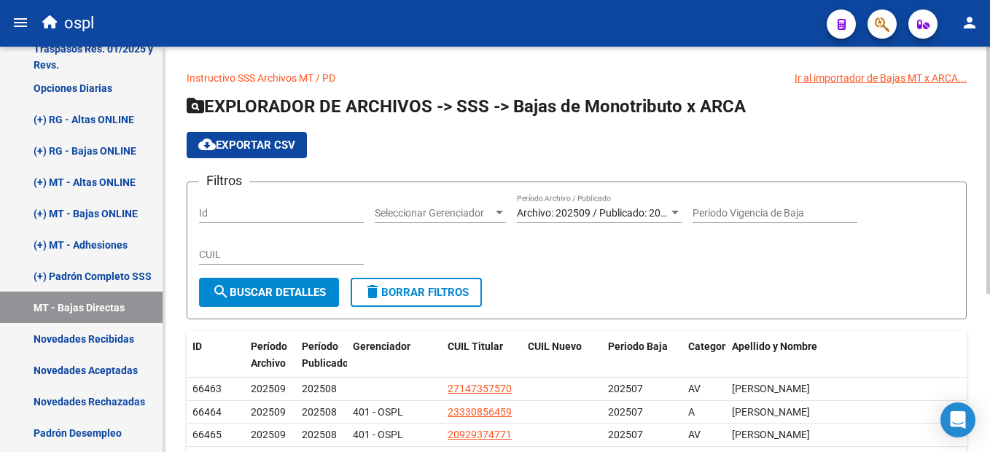
click at [989, 31] on html "menu ospl person Firma Express Inicio Calendario SSS Instructivos Contacto OS P…" at bounding box center [495, 226] width 990 height 452
click at [266, 148] on span "cloud_download Exportar CSV" at bounding box center [246, 145] width 97 height 13
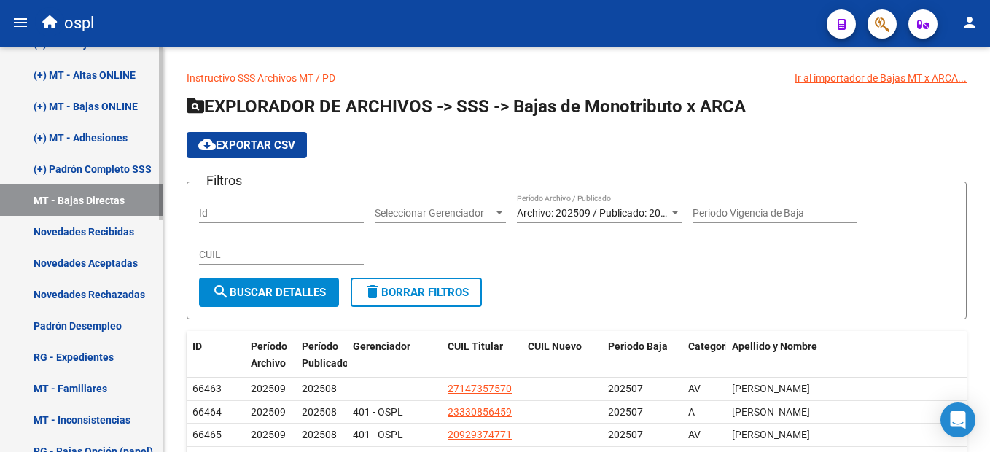
scroll to position [290, 0]
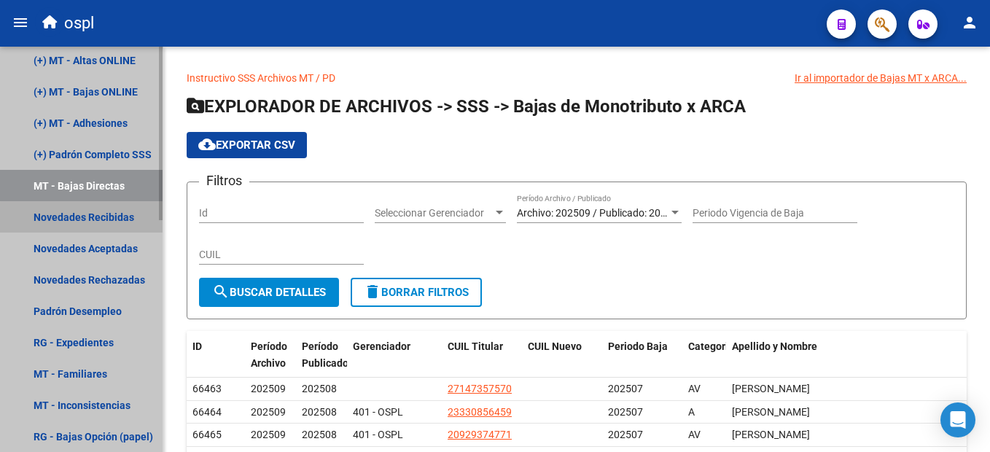
click at [114, 219] on link "Novedades Recibidas" at bounding box center [81, 216] width 163 height 31
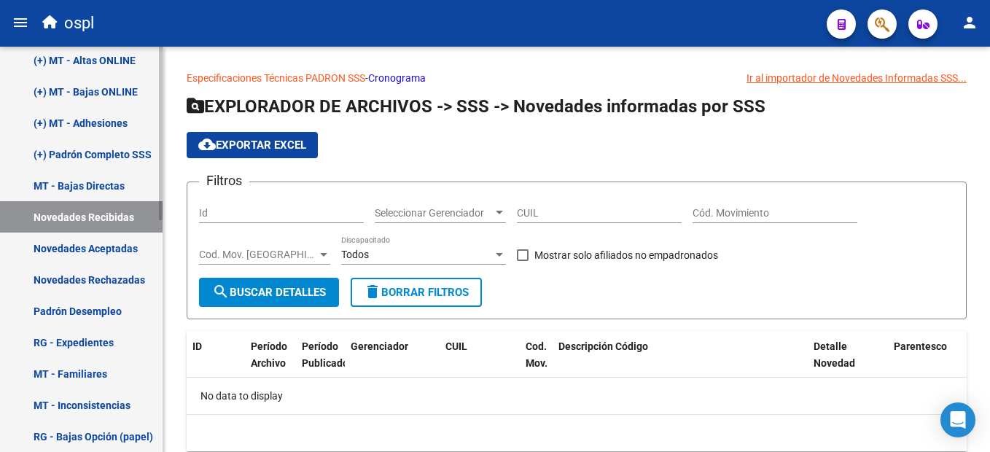
click at [116, 221] on link "Novedades Recibidas" at bounding box center [81, 216] width 163 height 31
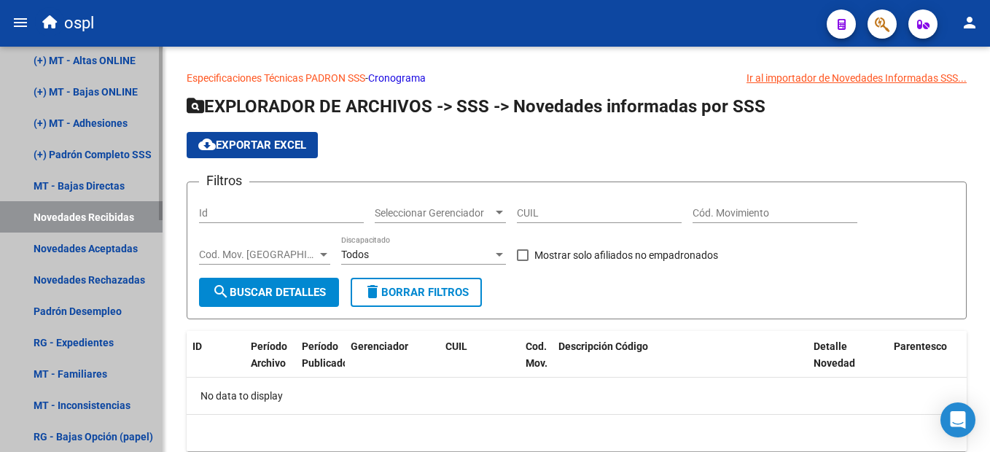
click at [116, 221] on link "Novedades Recibidas" at bounding box center [81, 216] width 163 height 31
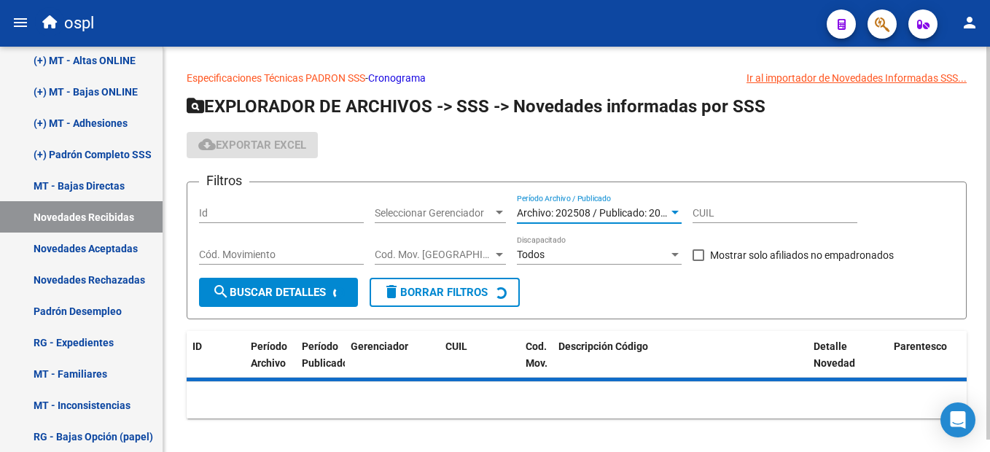
click at [674, 214] on div at bounding box center [674, 213] width 7 height 4
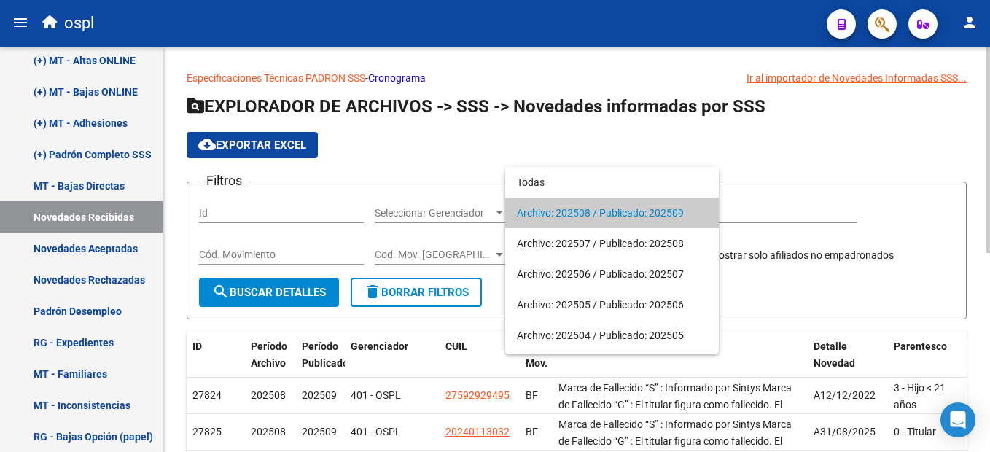
click at [824, 155] on div at bounding box center [495, 226] width 990 height 452
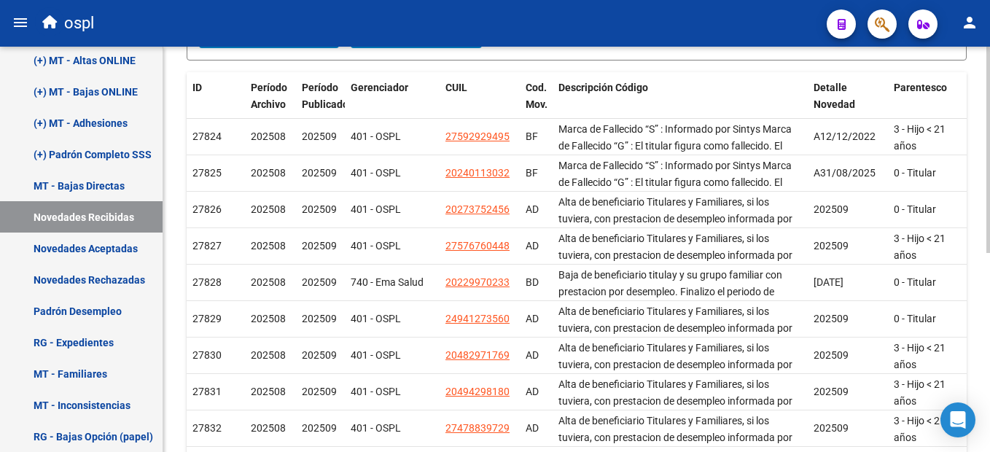
scroll to position [252, 0]
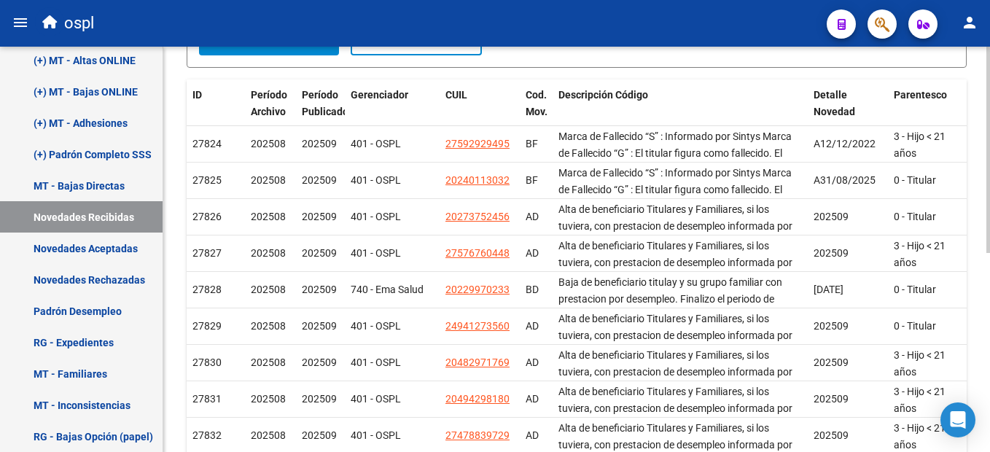
click at [966, 288] on div "Especificaciones Técnicas PADRON SSS - Cronograma Ir al importador [PERSON_NAME…" at bounding box center [578, 187] width 830 height 784
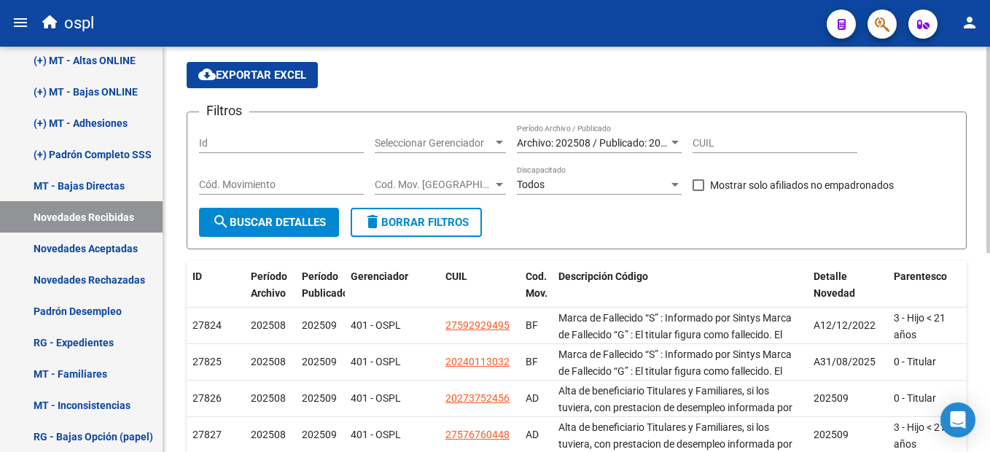
scroll to position [55, 0]
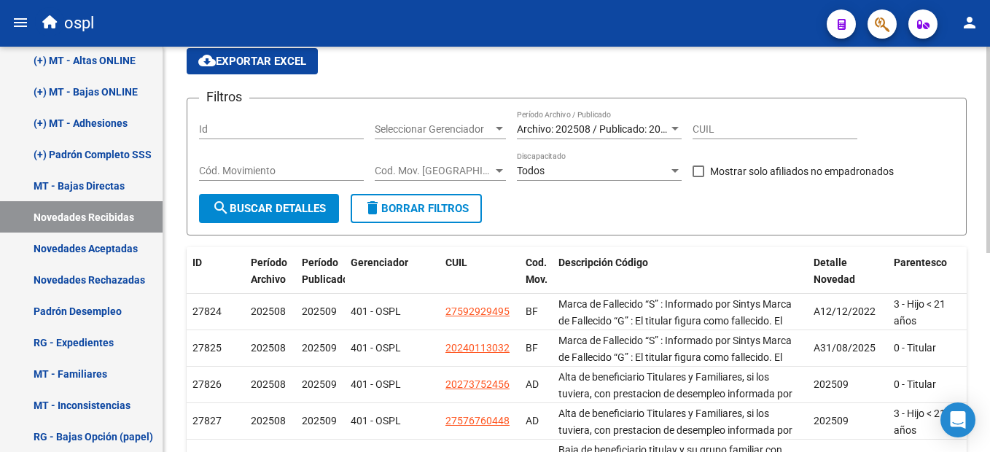
click at [978, 131] on div "Especificaciones Técnicas PADRON SSS - Cronograma Ir al importador [PERSON_NAME…" at bounding box center [578, 355] width 830 height 784
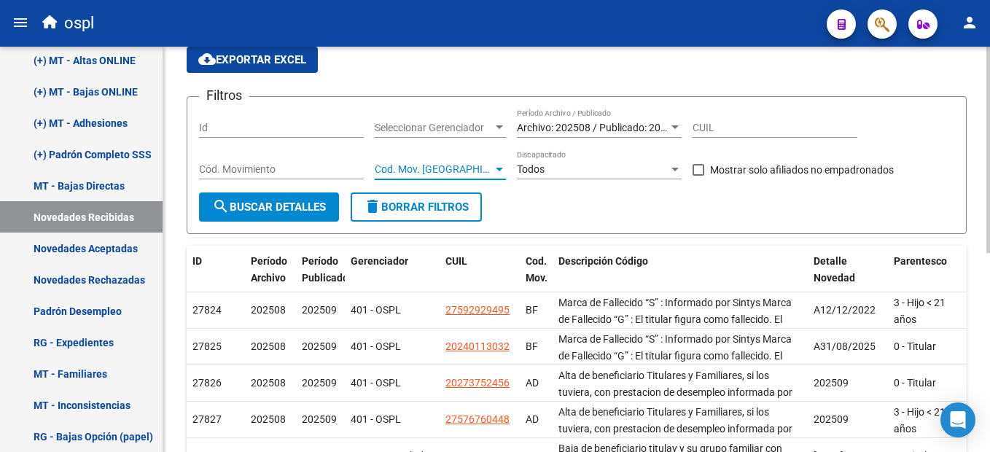
click at [499, 174] on div at bounding box center [499, 169] width 13 height 12
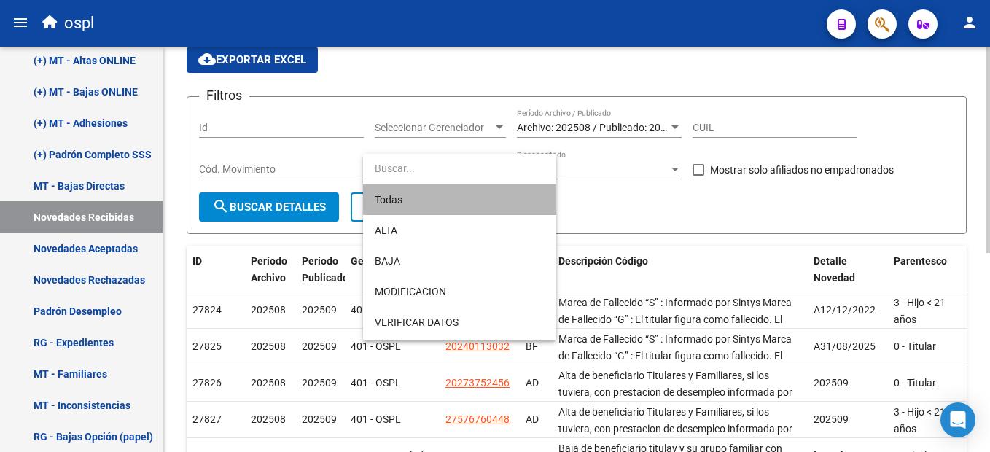
click at [482, 199] on span "Todas" at bounding box center [460, 199] width 170 height 31
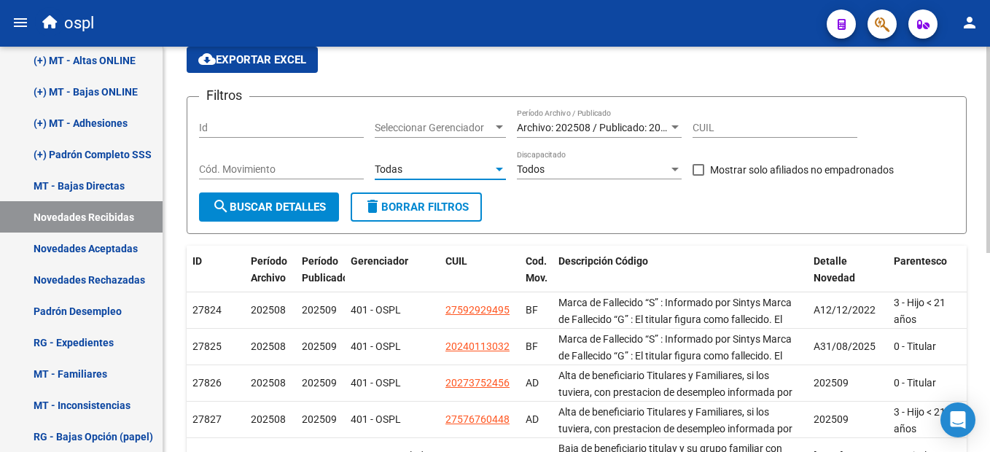
click at [236, 206] on span "search Buscar Detalles" at bounding box center [269, 207] width 114 height 13
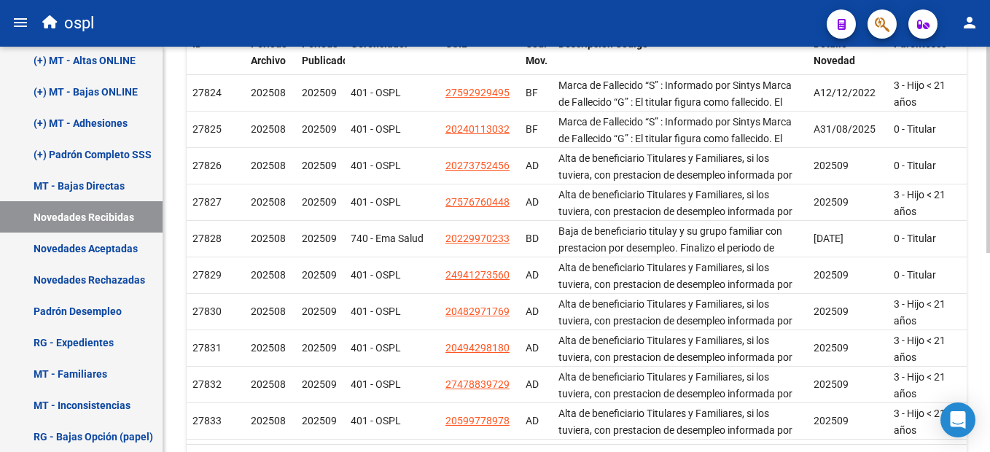
scroll to position [326, 0]
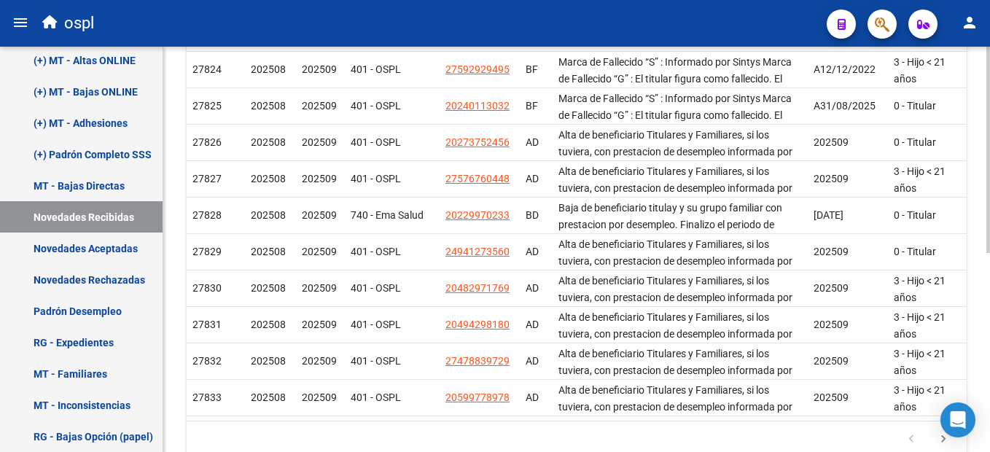
click at [983, 322] on div "Especificaciones Técnicas PADRON SSS - Cronograma Ir al importador [PERSON_NAME…" at bounding box center [578, 113] width 830 height 784
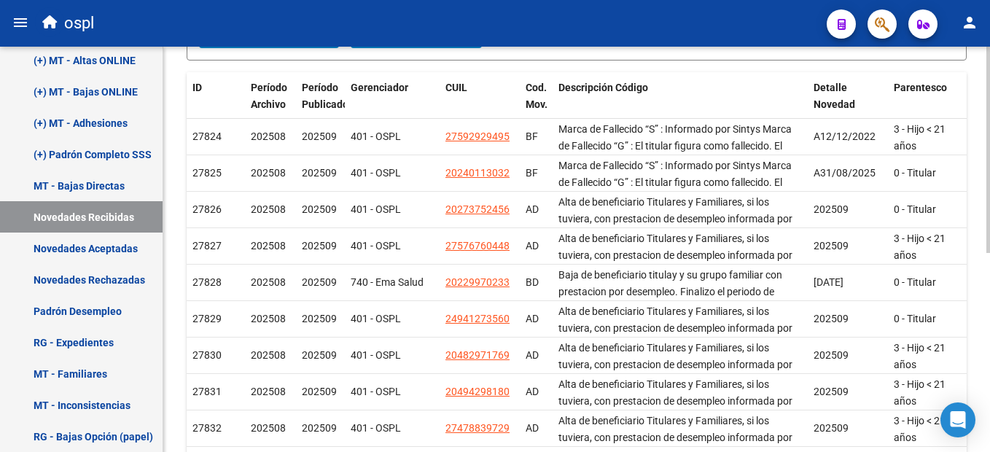
scroll to position [242, 0]
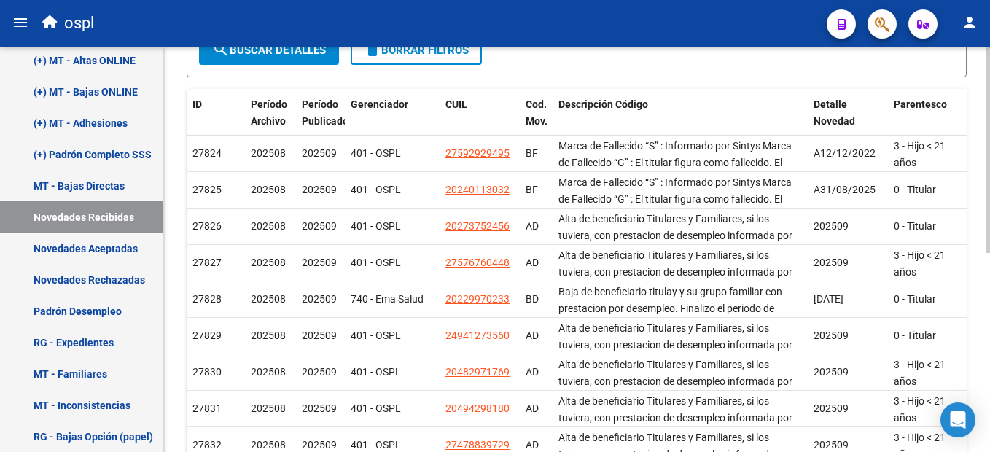
click at [989, 272] on html "menu ospl person Firma Express Inicio Calendario SSS Instructivos Contacto OS P…" at bounding box center [495, 226] width 990 height 452
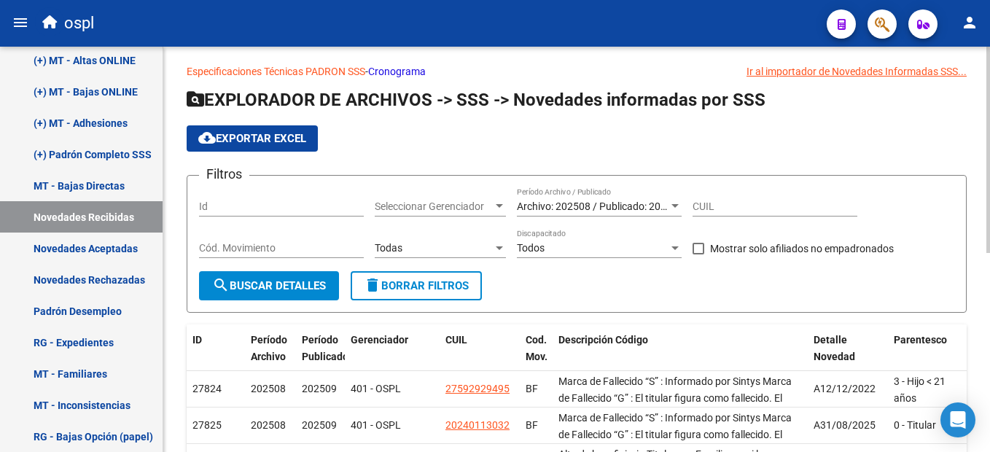
scroll to position [0, 0]
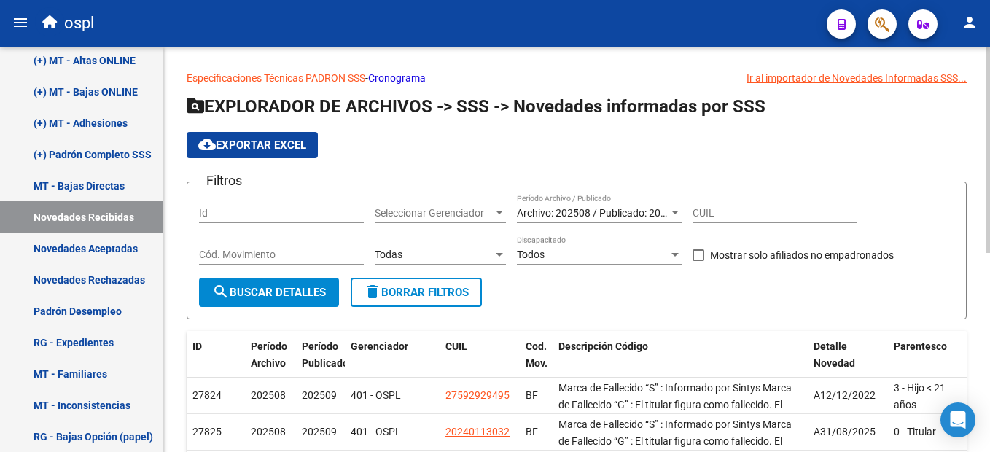
click at [989, 44] on html "menu ospl person Firma Express Inicio Calendario SSS Instructivos Contacto OS P…" at bounding box center [495, 226] width 990 height 452
click at [260, 148] on span "cloud_download Exportar EXCEL" at bounding box center [252, 145] width 108 height 13
click at [128, 242] on link "Novedades Aceptadas" at bounding box center [81, 248] width 163 height 31
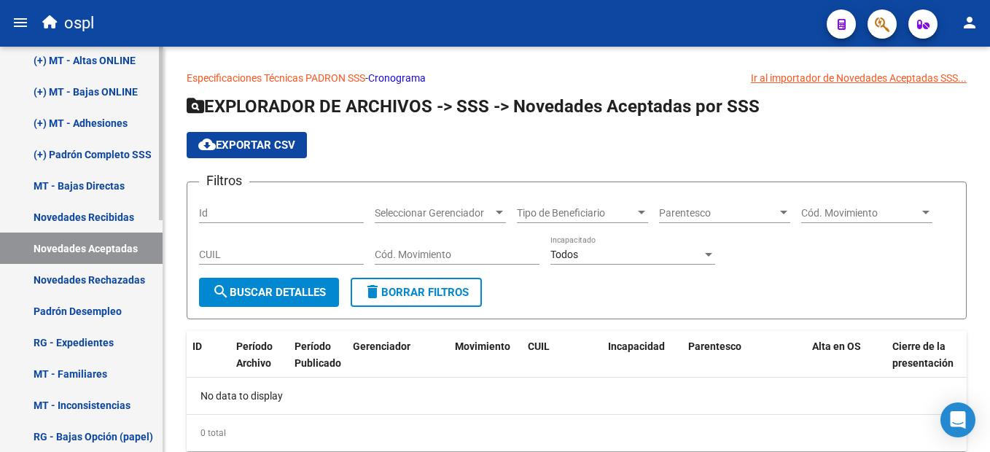
click at [133, 242] on link "Novedades Aceptadas" at bounding box center [81, 248] width 163 height 31
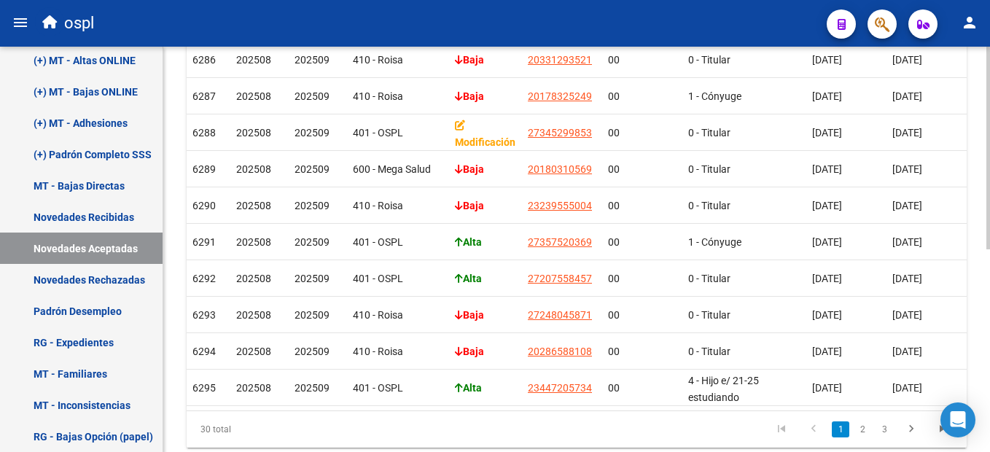
scroll to position [395, 0]
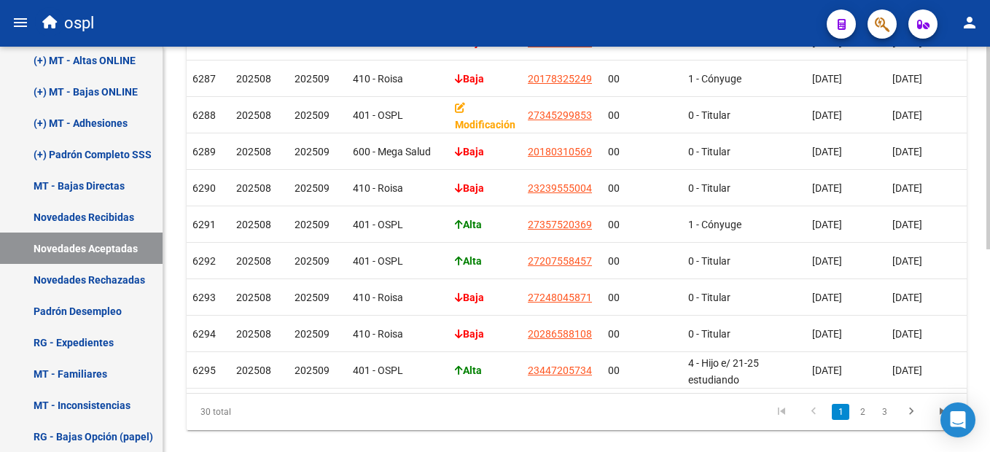
click at [989, 382] on html "menu ospl person Firma Express Inicio Calendario SSS Instructivos Contacto OS P…" at bounding box center [495, 226] width 990 height 452
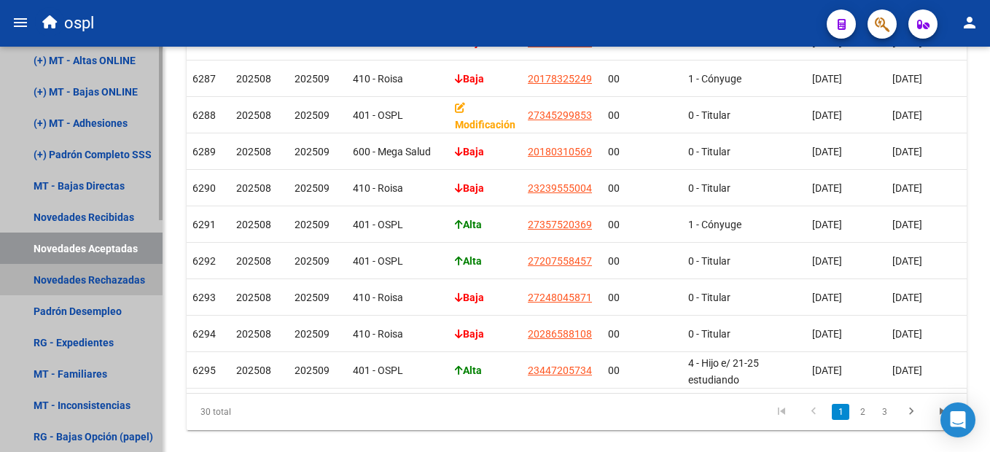
click at [122, 278] on link "Novedades Rechazadas" at bounding box center [81, 279] width 163 height 31
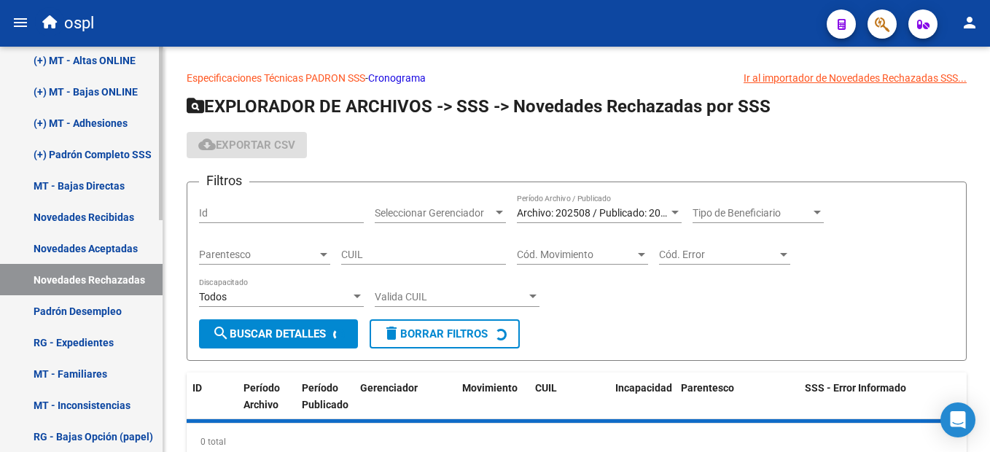
click at [122, 278] on link "Novedades Rechazadas" at bounding box center [81, 279] width 163 height 31
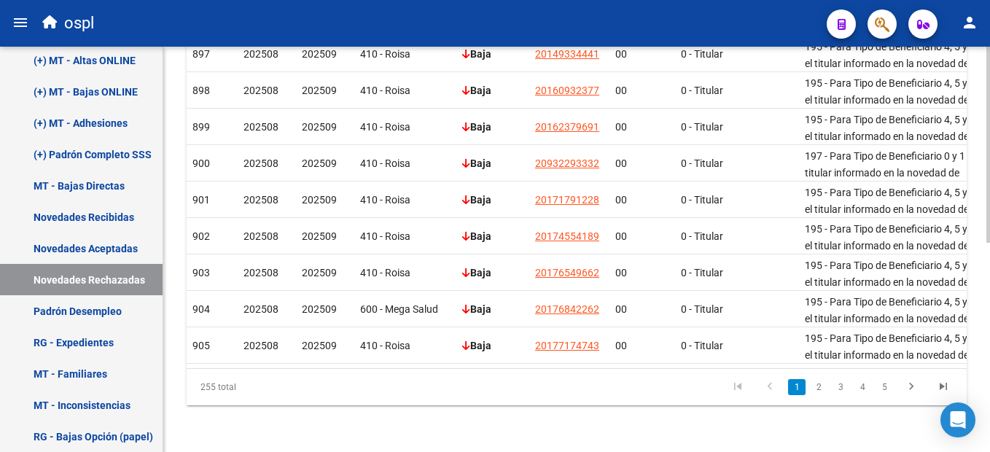
scroll to position [432, 0]
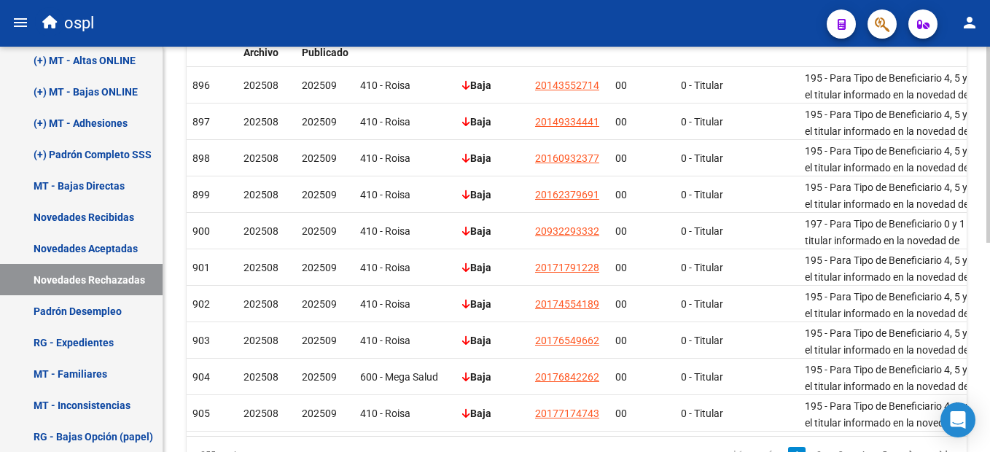
click at [989, 364] on html "menu ospl person Firma Express Inicio Calendario SSS Instructivos Contacto OS P…" at bounding box center [495, 226] width 990 height 452
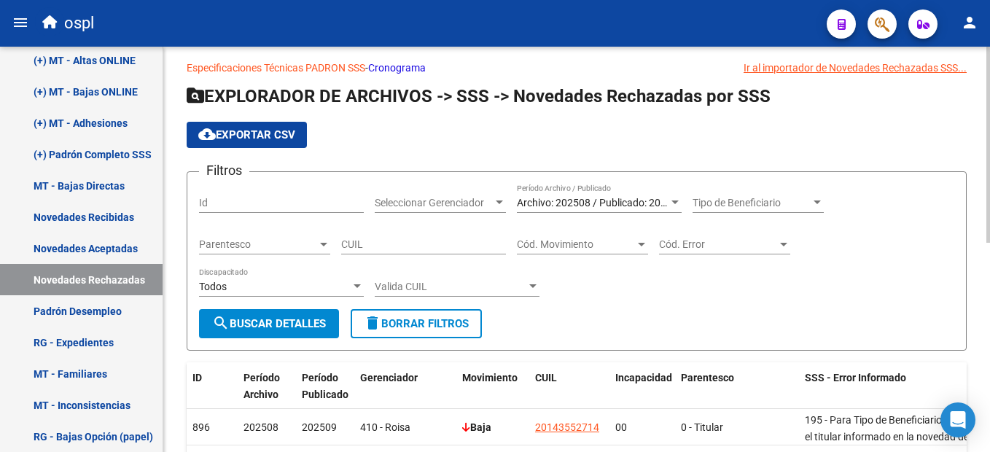
click at [989, 63] on html "menu ospl person Firma Express Inicio Calendario SSS Instructivos Contacto OS P…" at bounding box center [495, 226] width 990 height 452
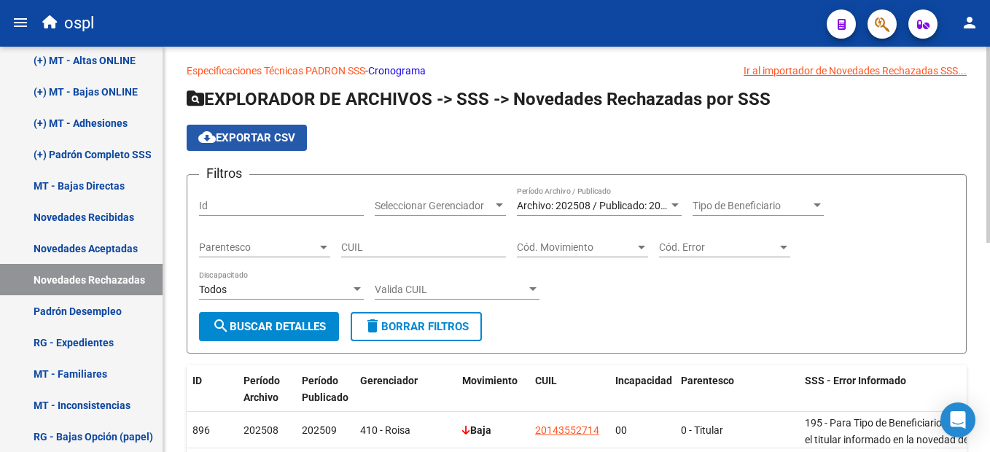
click at [266, 135] on span "cloud_download Exportar CSV" at bounding box center [246, 137] width 97 height 13
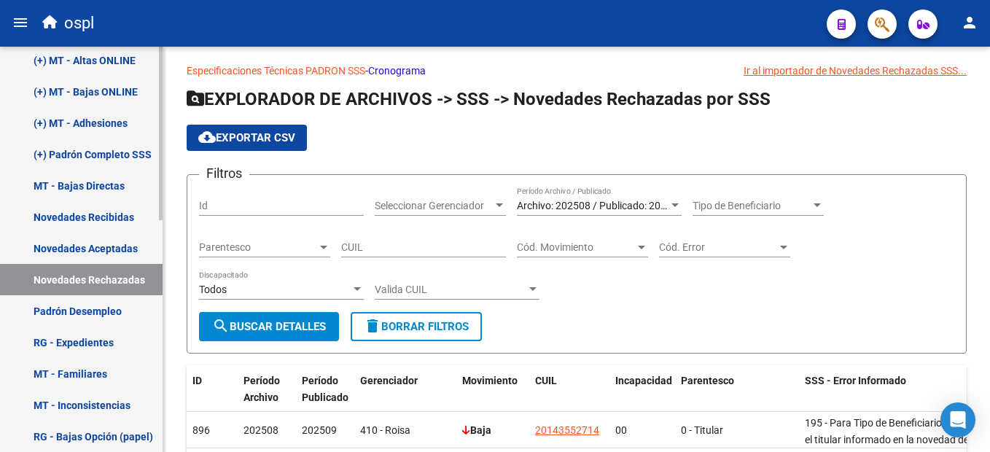
click at [120, 313] on link "Padrón Desempleo" at bounding box center [81, 310] width 163 height 31
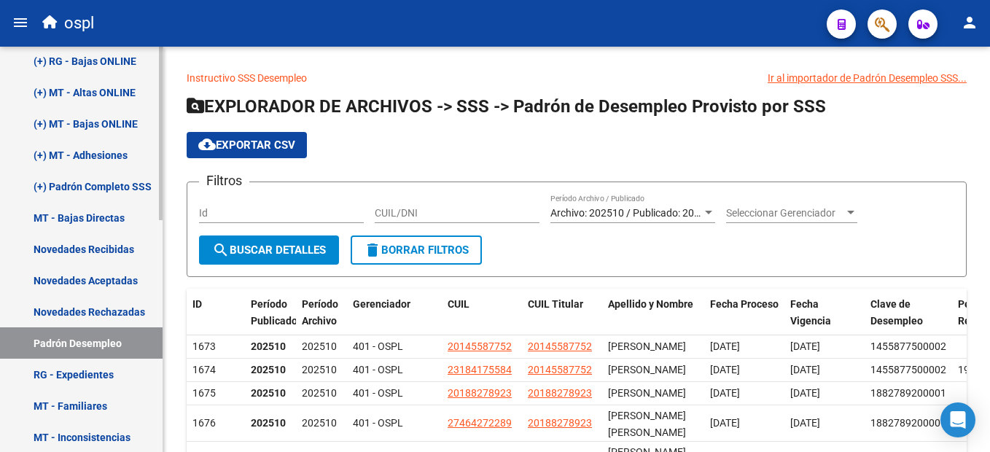
scroll to position [254, 0]
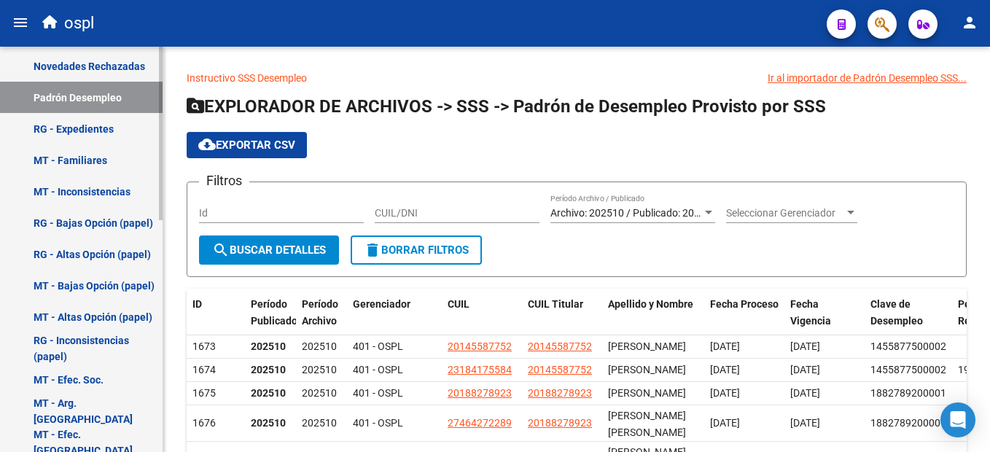
click at [157, 388] on div "Firma Express Inicio Calendario SSS Instructivos Contacto OS Padrón Afiliados E…" at bounding box center [83, 16] width 166 height 946
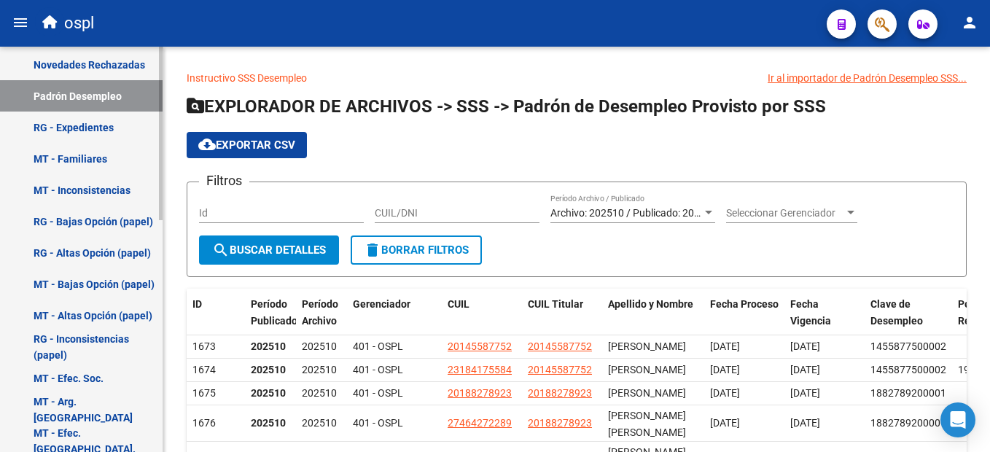
click at [76, 132] on link "RG - Expedientes" at bounding box center [81, 127] width 163 height 31
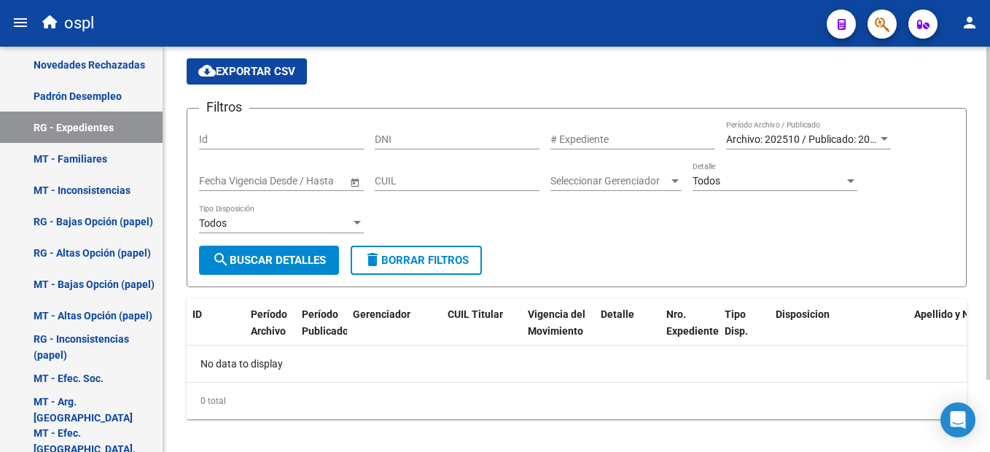
scroll to position [87, 0]
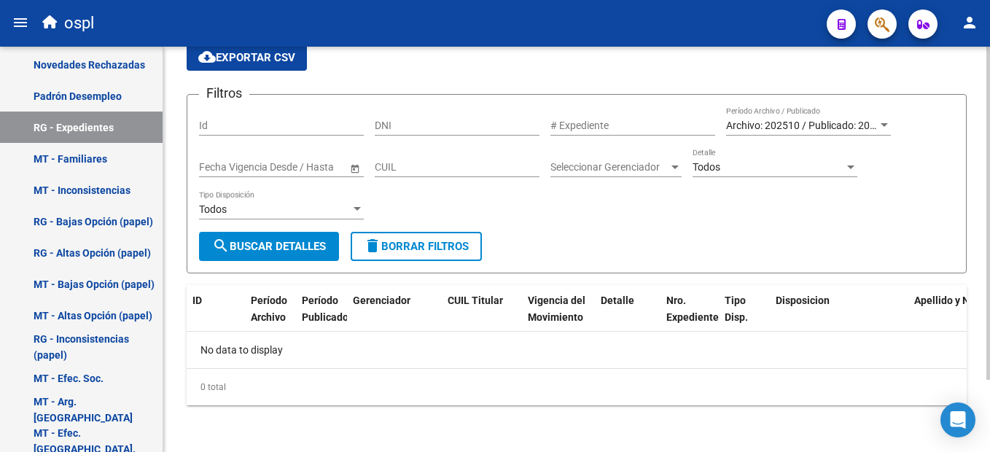
click at [989, 321] on html "menu ospl person Firma Express Inicio Calendario SSS Instructivos Contacto OS P…" at bounding box center [495, 226] width 990 height 452
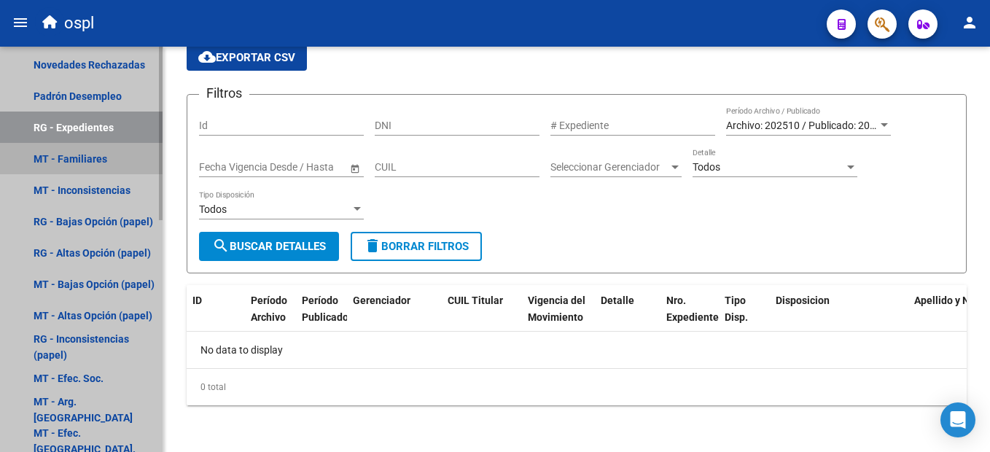
click at [65, 162] on link "MT - Familiares" at bounding box center [81, 158] width 163 height 31
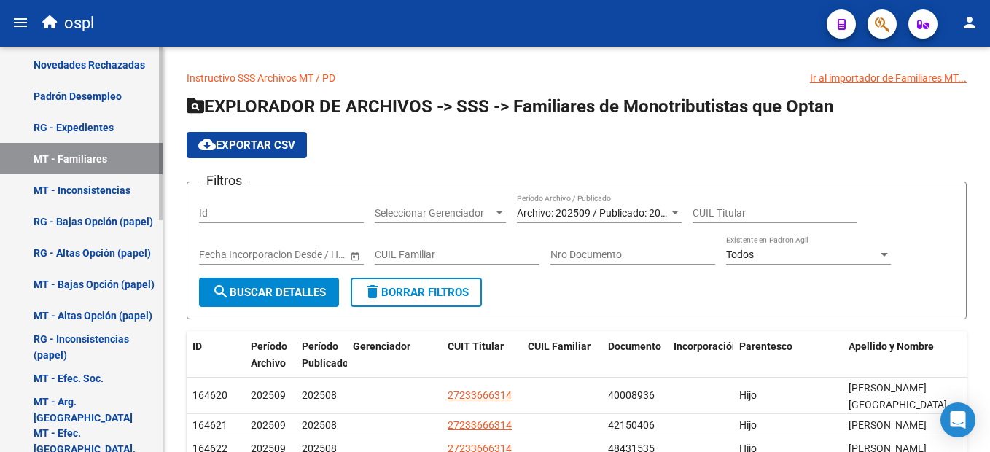
click at [87, 186] on link "MT - Inconsistencias" at bounding box center [81, 189] width 163 height 31
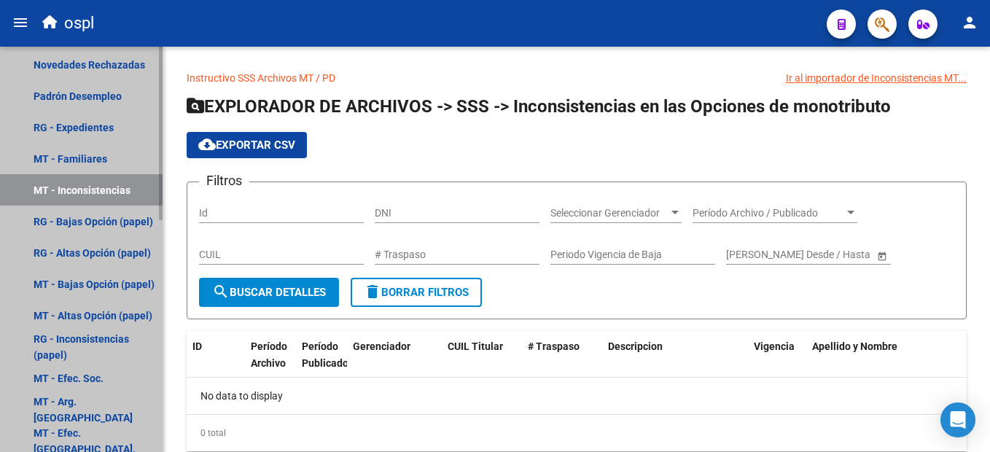
click at [128, 193] on link "MT - Inconsistencias" at bounding box center [81, 189] width 163 height 31
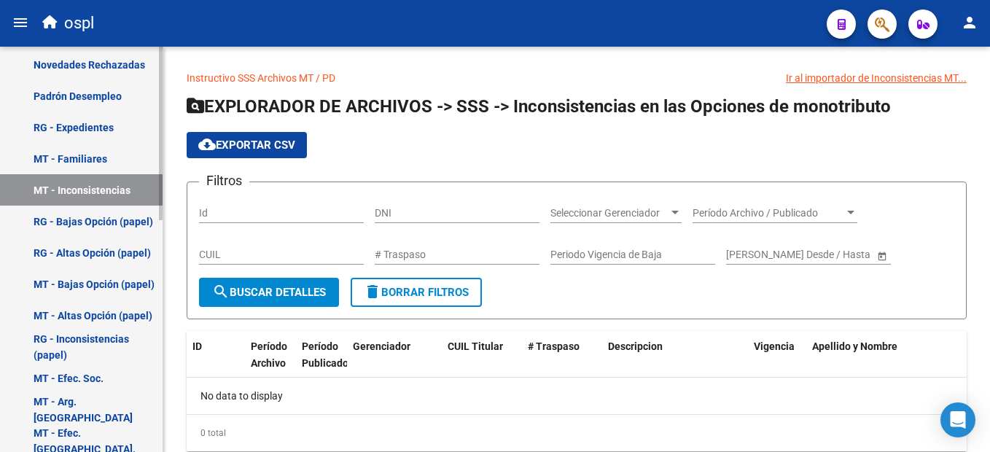
click at [120, 222] on link "RG - Bajas Opción (papel)" at bounding box center [81, 221] width 163 height 31
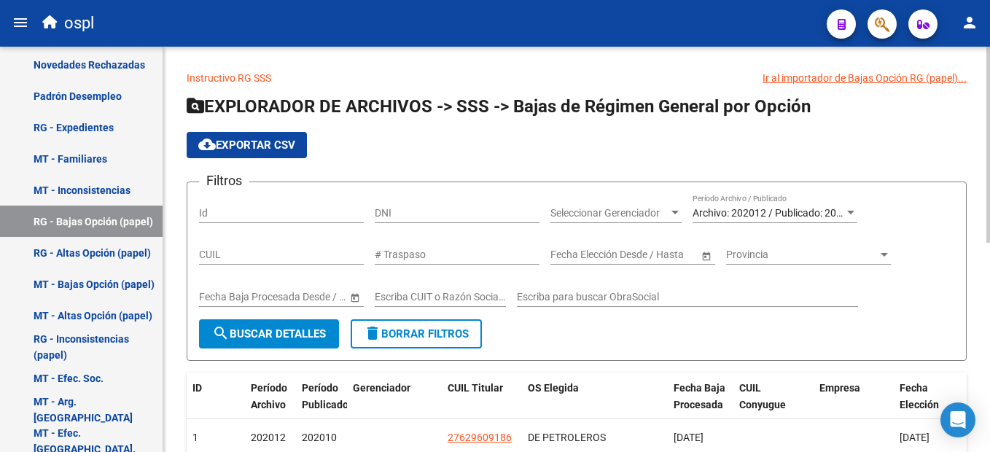
click at [851, 214] on div at bounding box center [850, 213] width 7 height 4
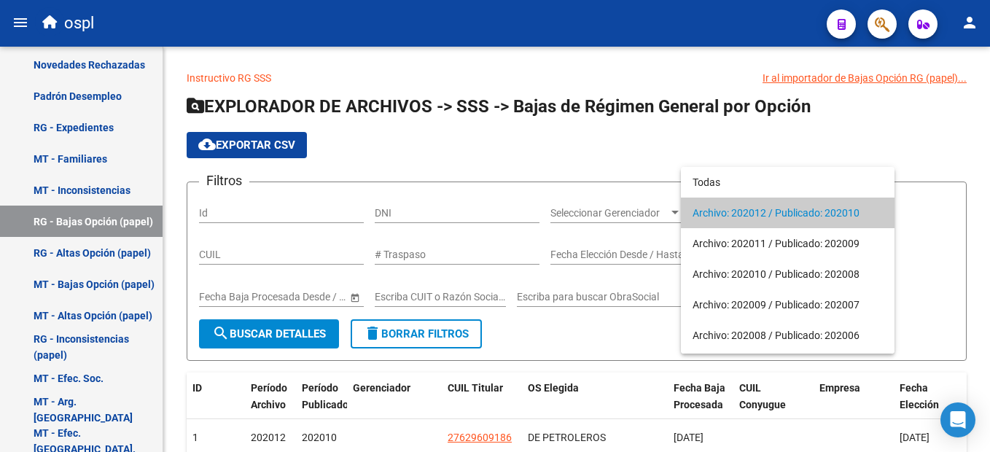
click at [367, 132] on div at bounding box center [495, 226] width 990 height 452
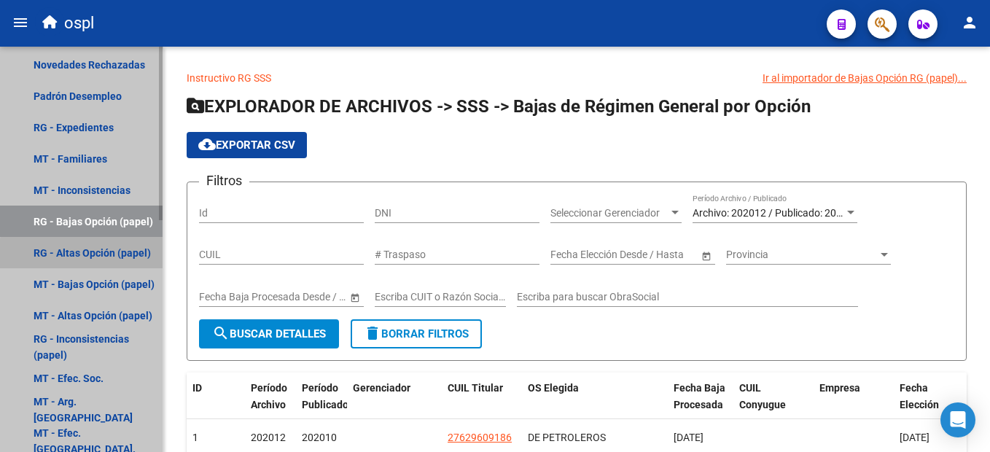
click at [119, 257] on link "RG - Altas Opción (papel)" at bounding box center [81, 252] width 163 height 31
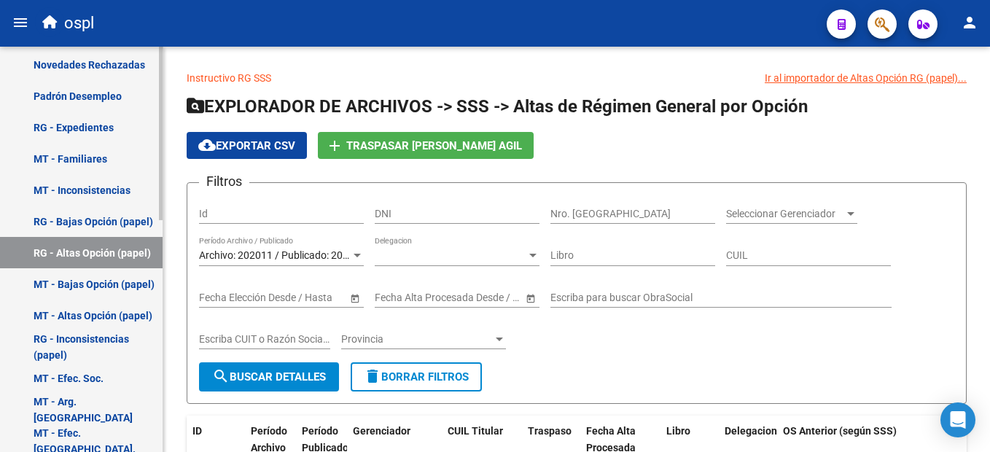
click at [115, 339] on link "RG - Inconsistencias (papel)" at bounding box center [81, 346] width 163 height 31
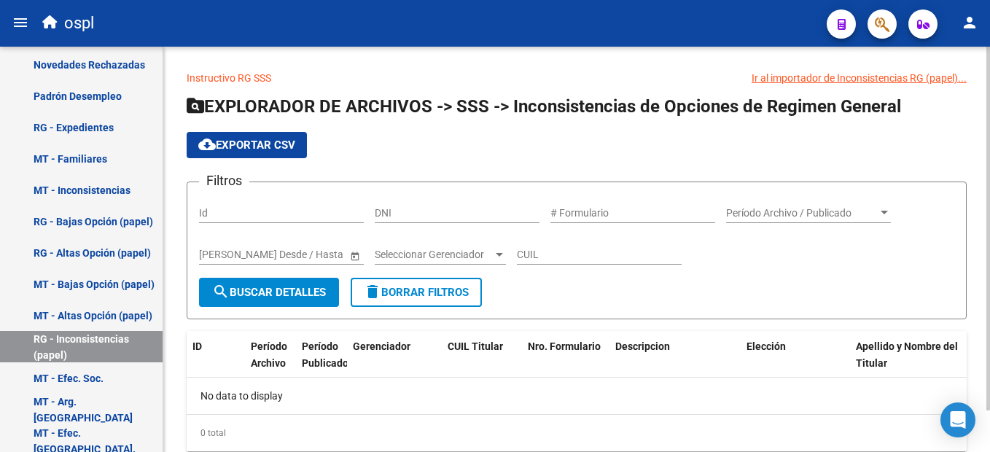
scroll to position [46, 0]
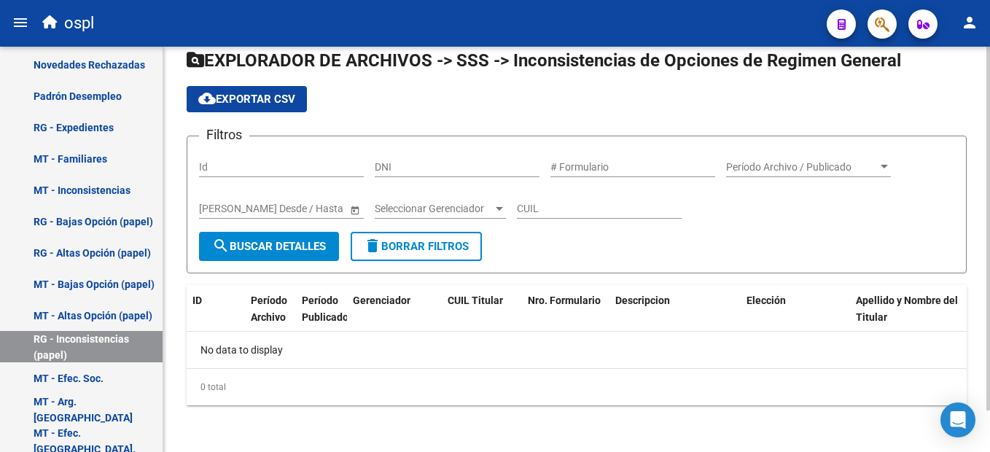
click at [988, 360] on div at bounding box center [988, 270] width 4 height 364
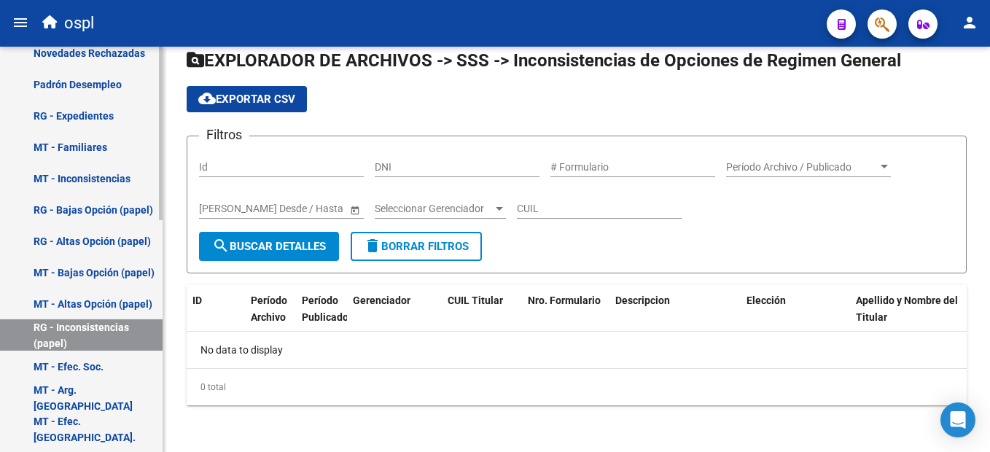
scroll to position [541, 0]
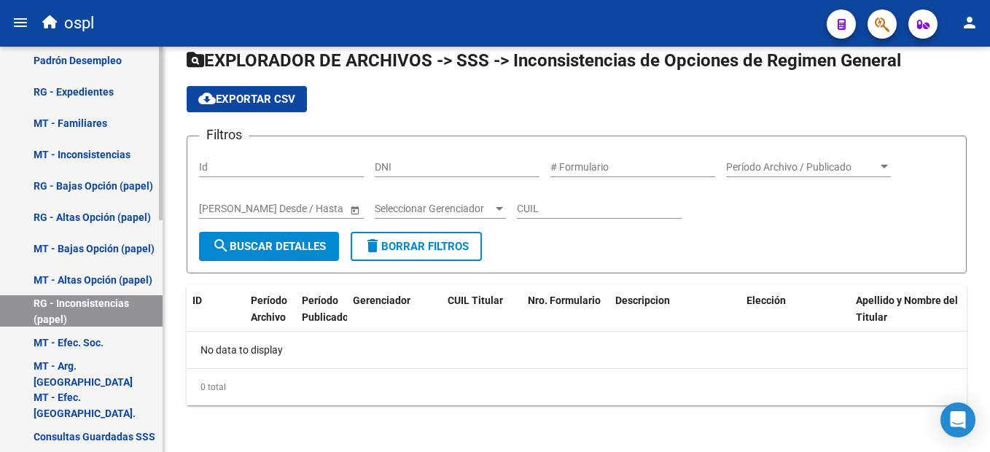
click at [159, 340] on div at bounding box center [161, 366] width 4 height 174
click at [90, 339] on link "MT - Efec. Soc." at bounding box center [81, 342] width 163 height 31
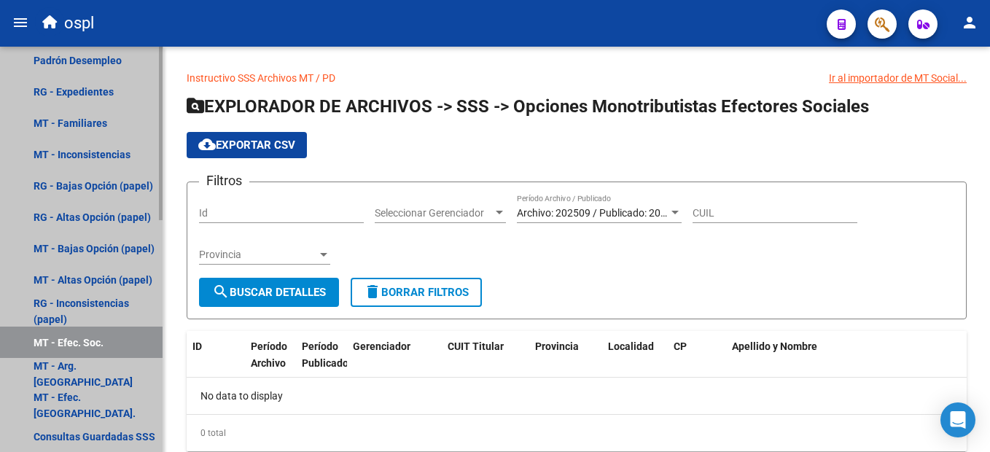
click at [84, 338] on link "MT - Efec. Soc." at bounding box center [81, 342] width 163 height 31
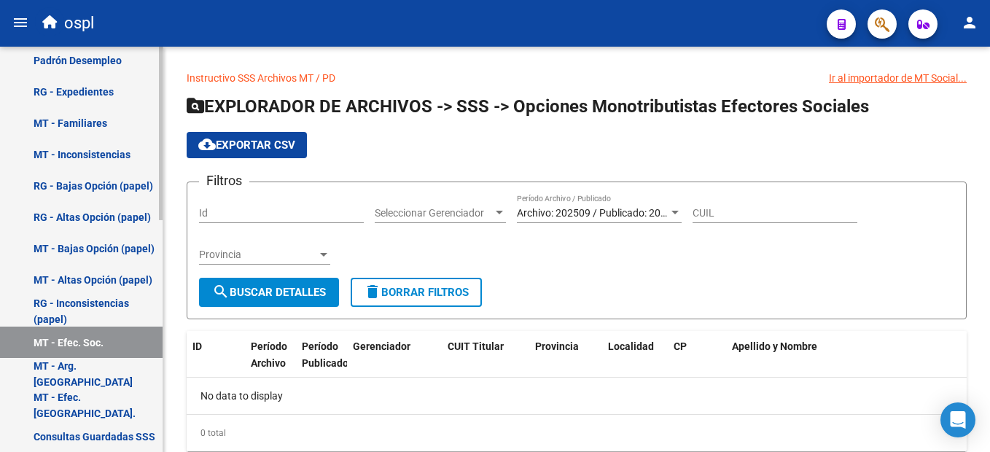
click at [45, 370] on link "MT - Arg. [GEOGRAPHIC_DATA]" at bounding box center [81, 373] width 163 height 31
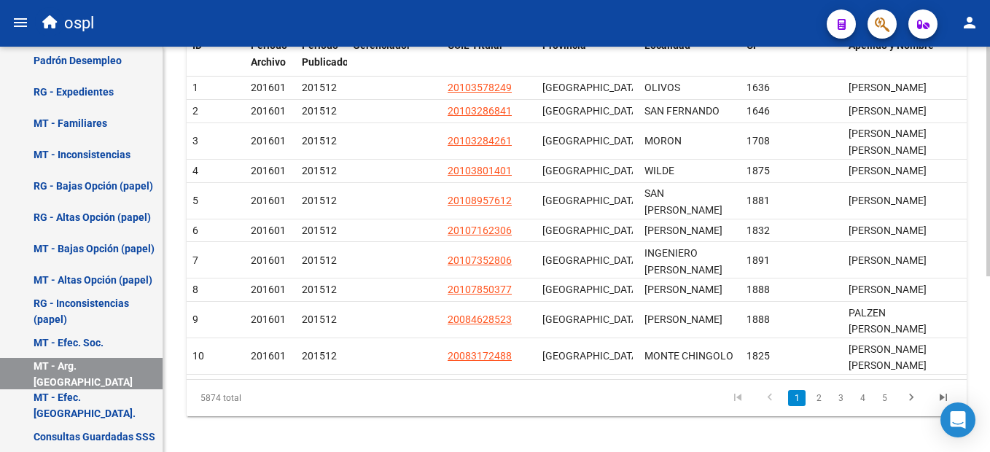
scroll to position [278, 0]
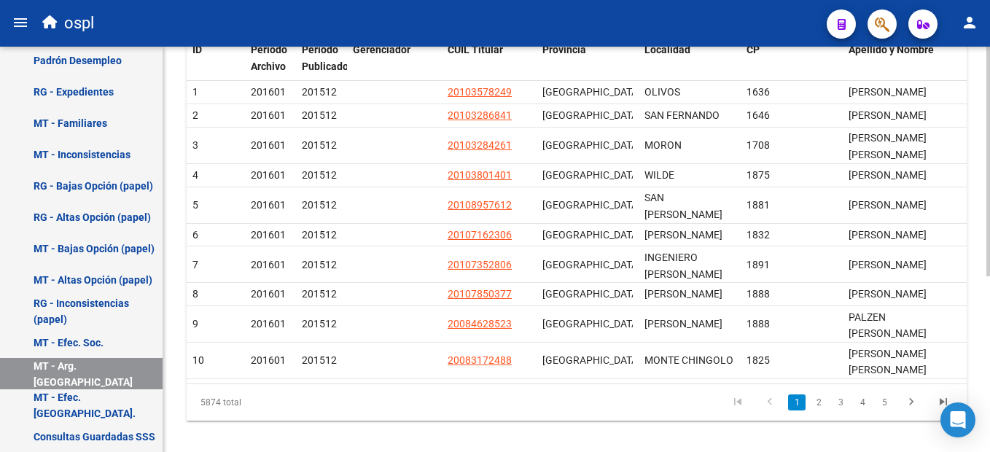
click at [980, 356] on div "Instructivo SSS Archivos MT / PD Ir al importador de MT Arg. [GEOGRAPHIC_DATA].…" at bounding box center [578, 118] width 830 height 698
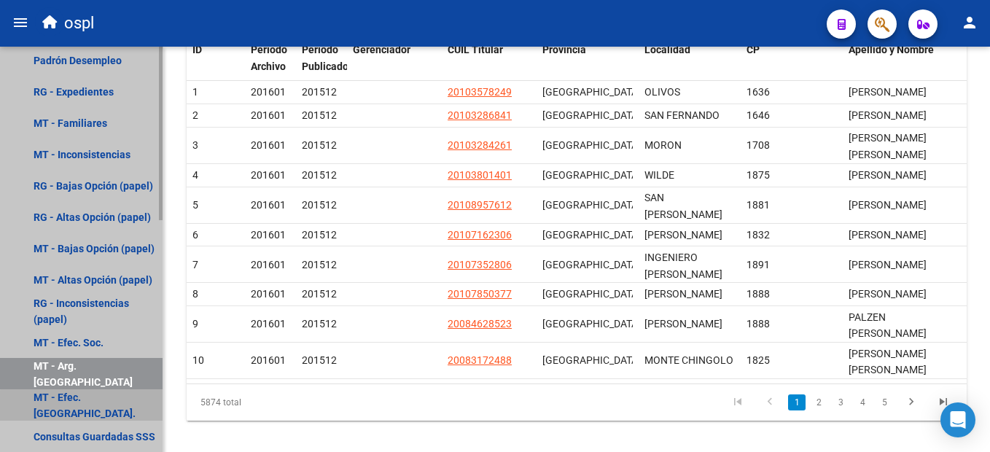
click at [108, 408] on link "MT - Efec. [GEOGRAPHIC_DATA]." at bounding box center [81, 404] width 163 height 31
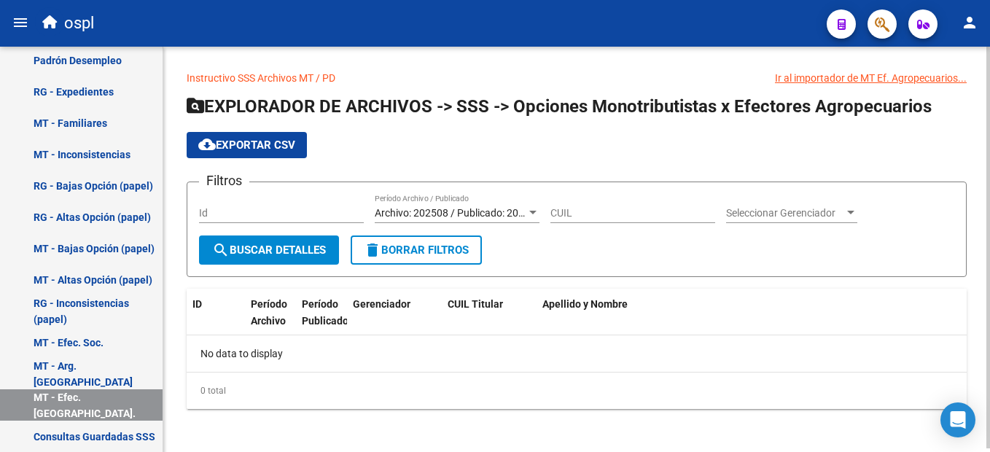
scroll to position [4, 0]
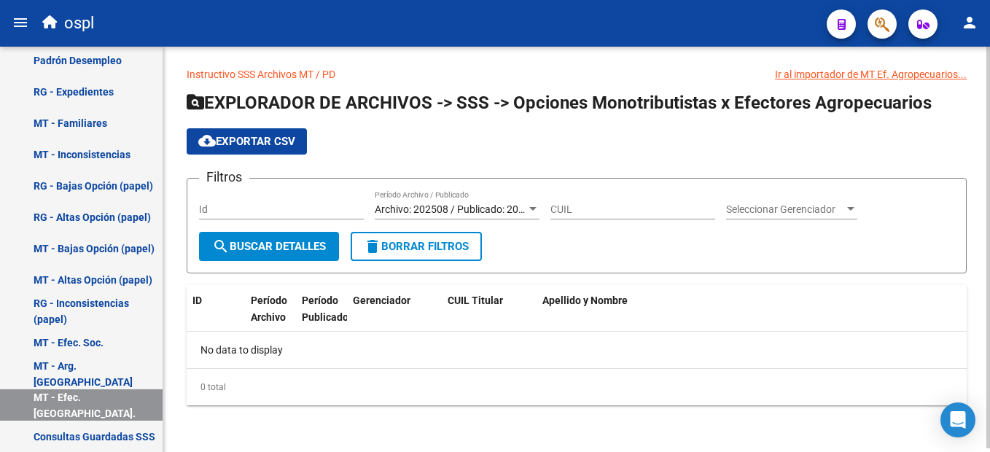
click at [984, 451] on html "menu ospl person Firma Express Inicio Calendario SSS Instructivos Contacto OS P…" at bounding box center [495, 226] width 990 height 452
